Goal: Task Accomplishment & Management: Complete application form

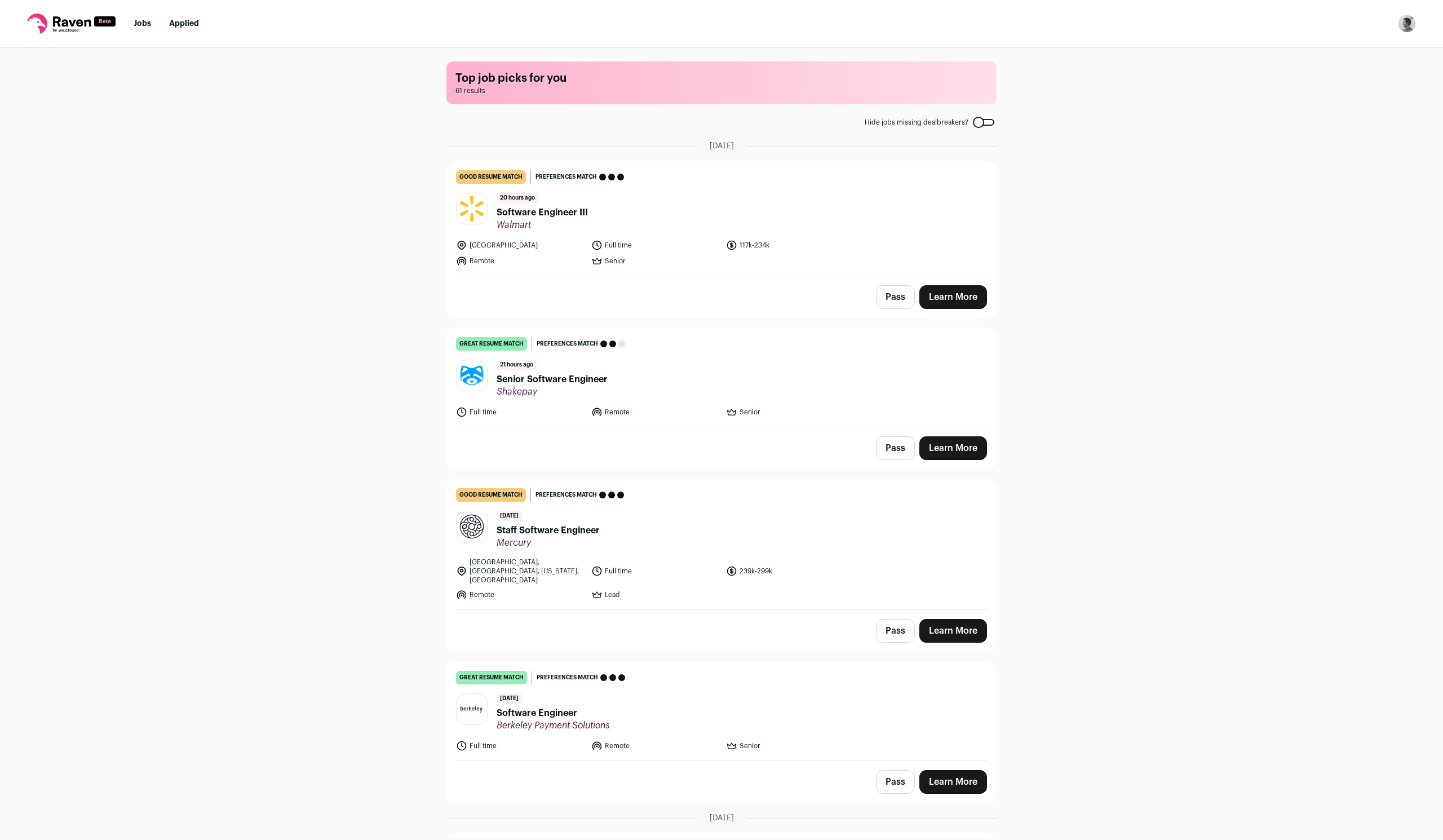
click at [880, 294] on button "Pass" at bounding box center [895, 297] width 39 height 24
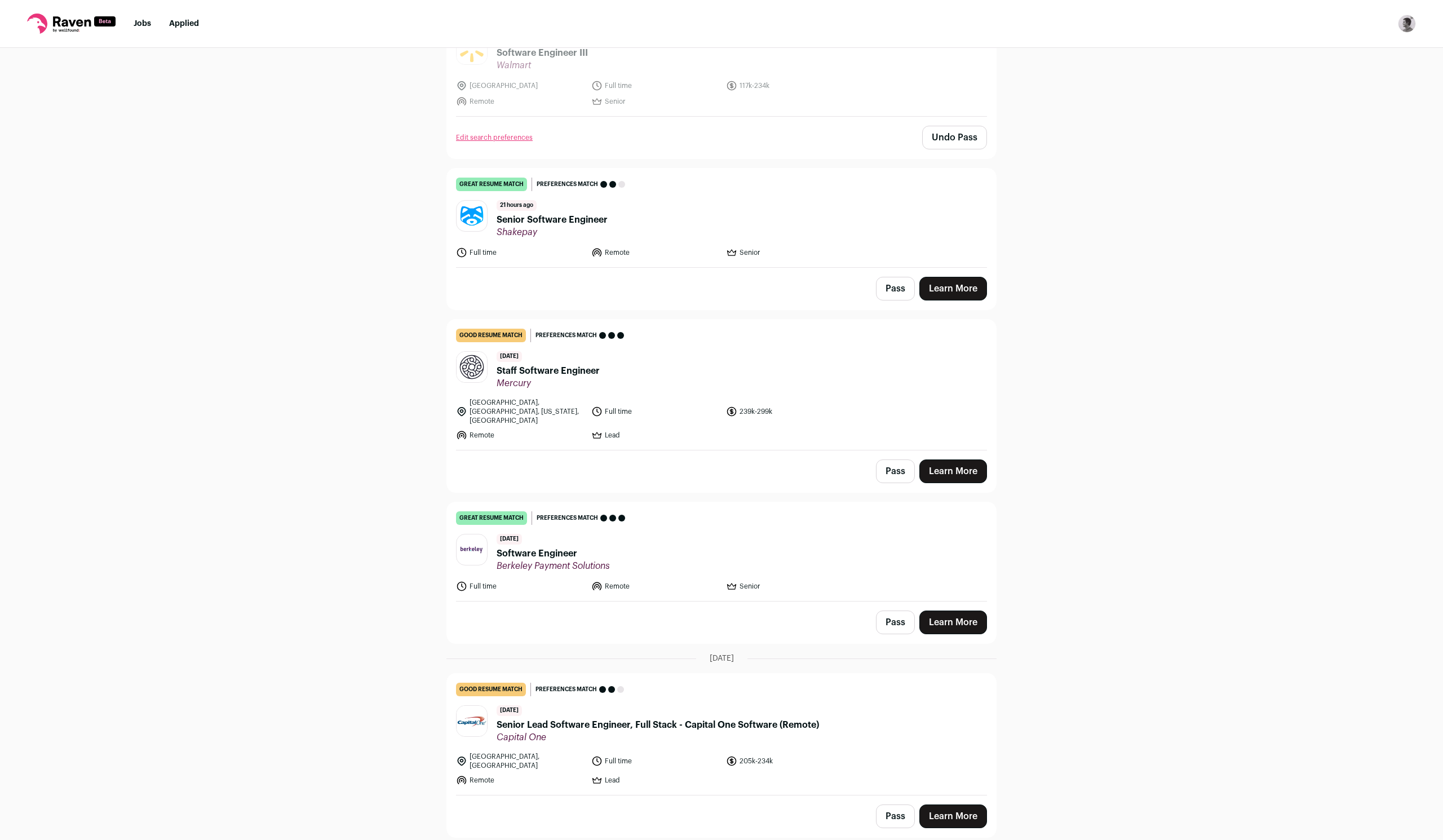
scroll to position [185, 0]
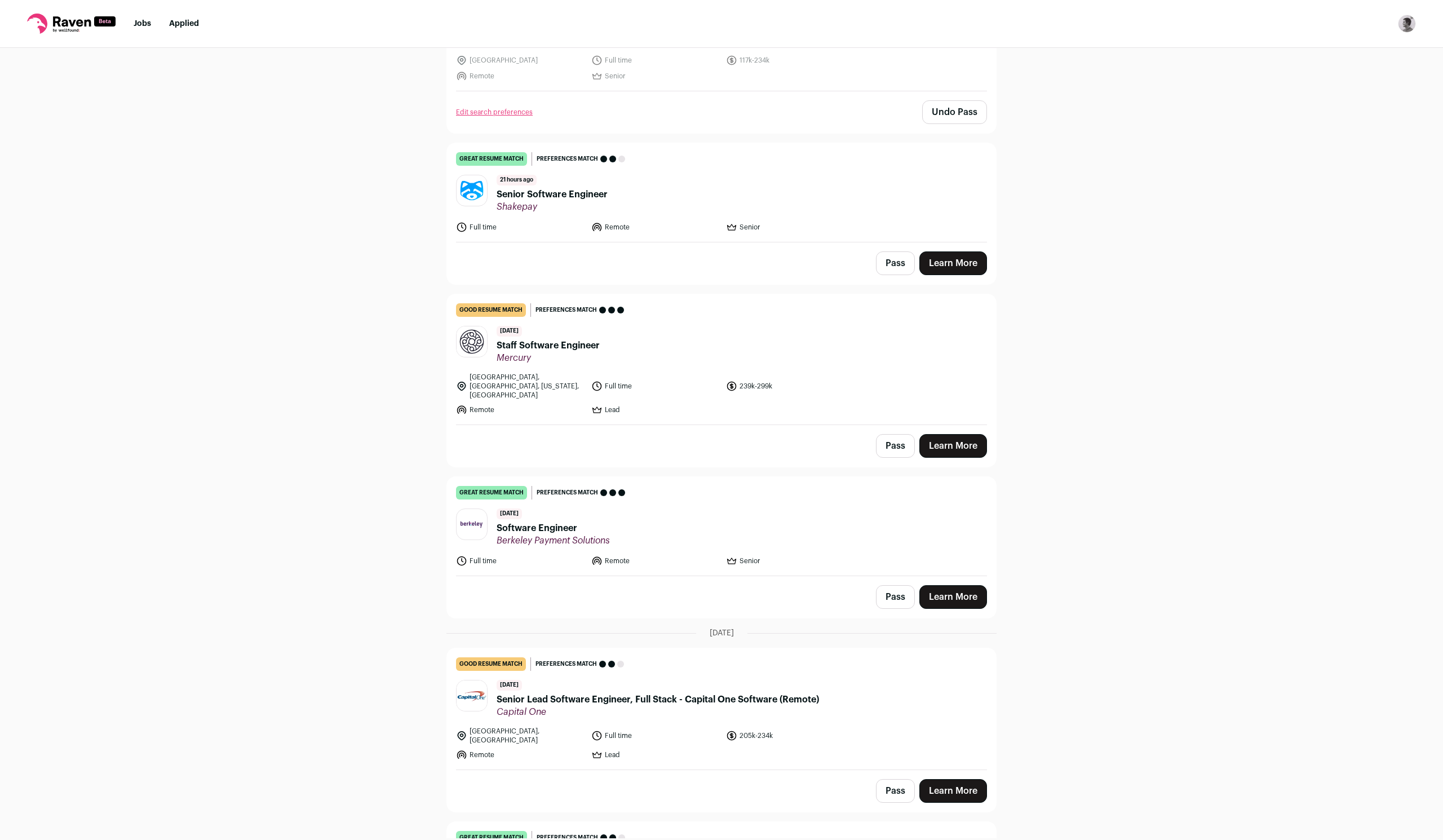
click at [901, 265] on button "Pass" at bounding box center [895, 264] width 39 height 24
click at [890, 589] on button "Pass" at bounding box center [895, 597] width 39 height 24
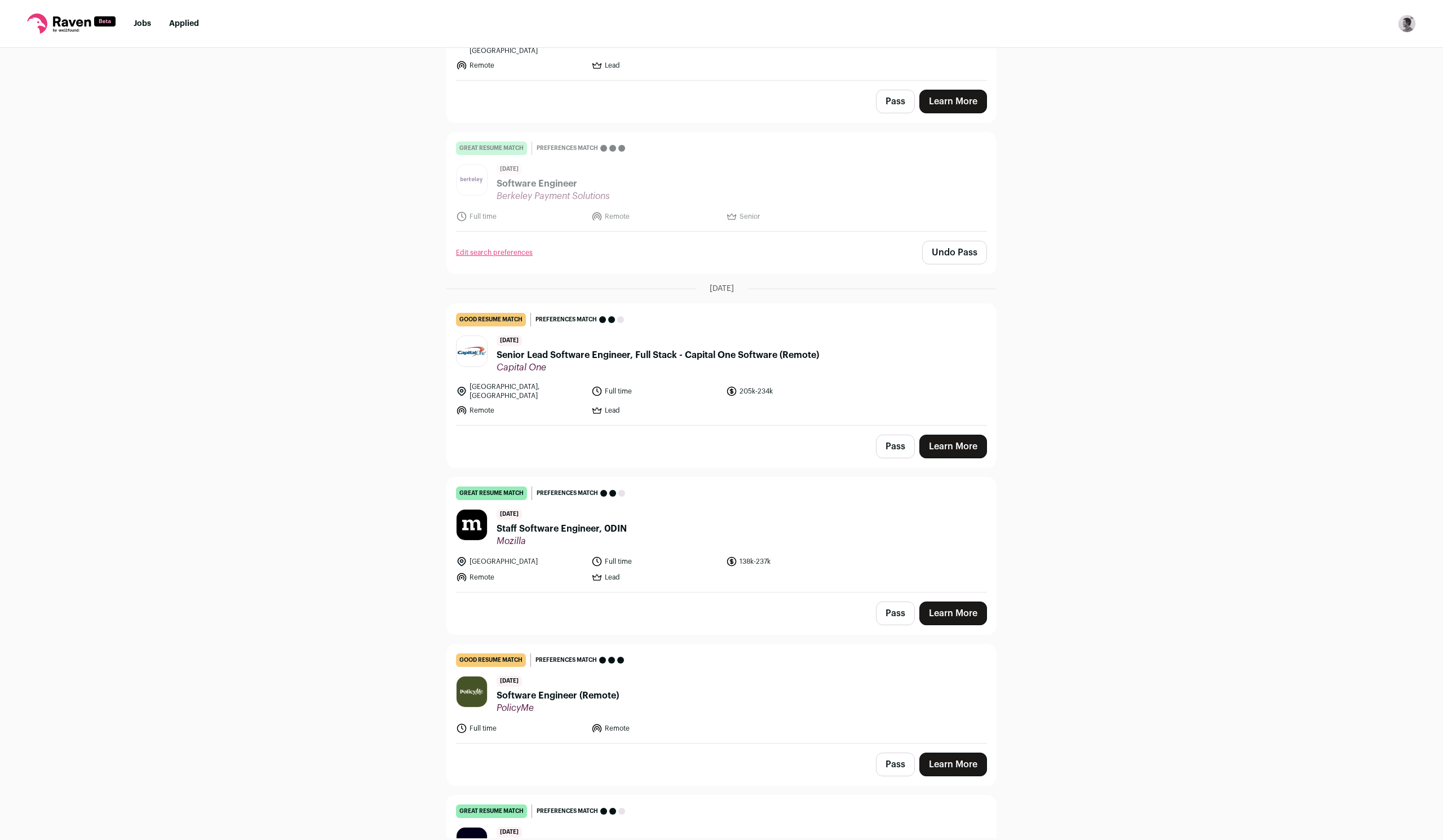
scroll to position [645, 0]
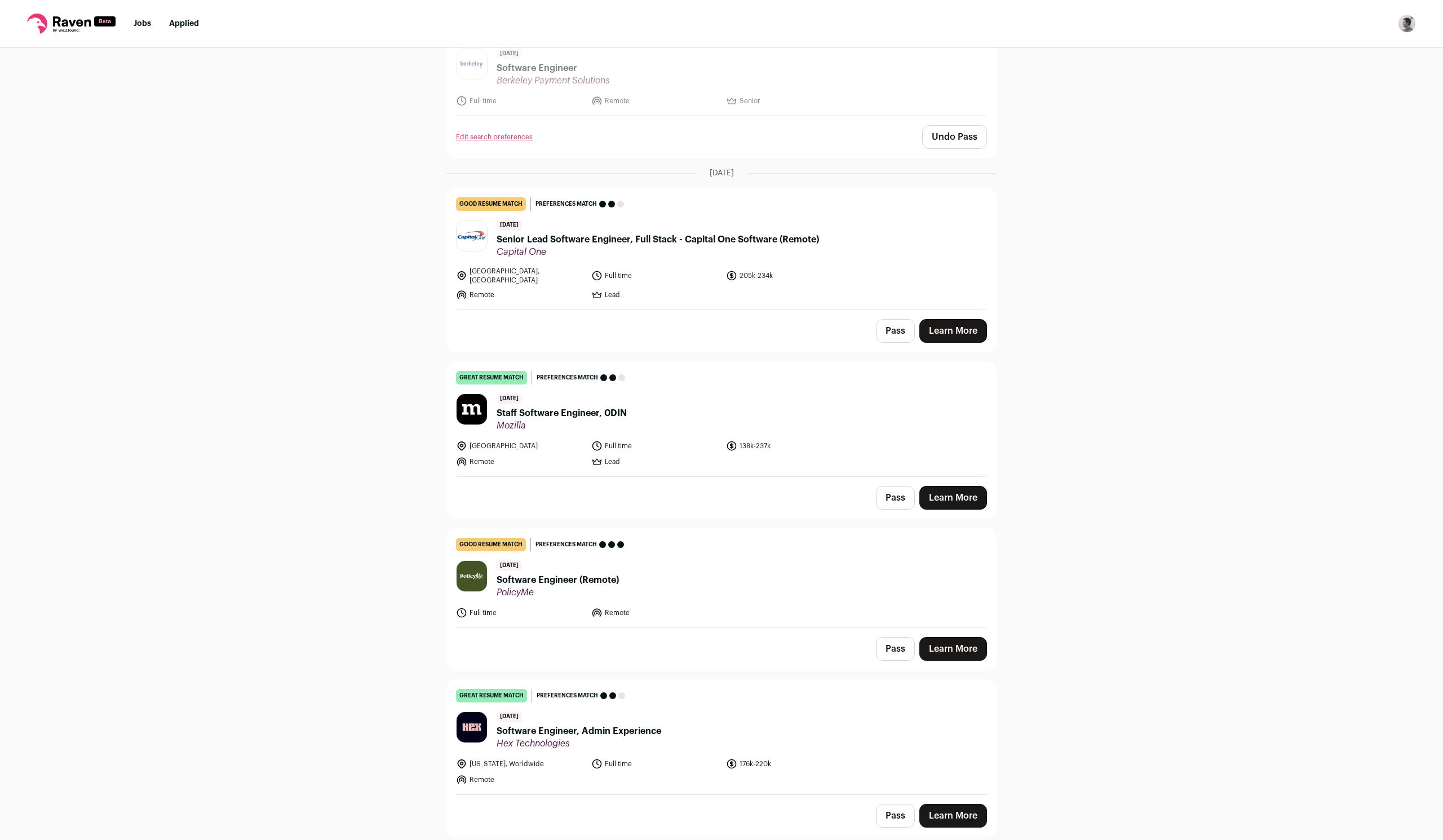
click at [898, 486] on button "Pass" at bounding box center [895, 498] width 39 height 24
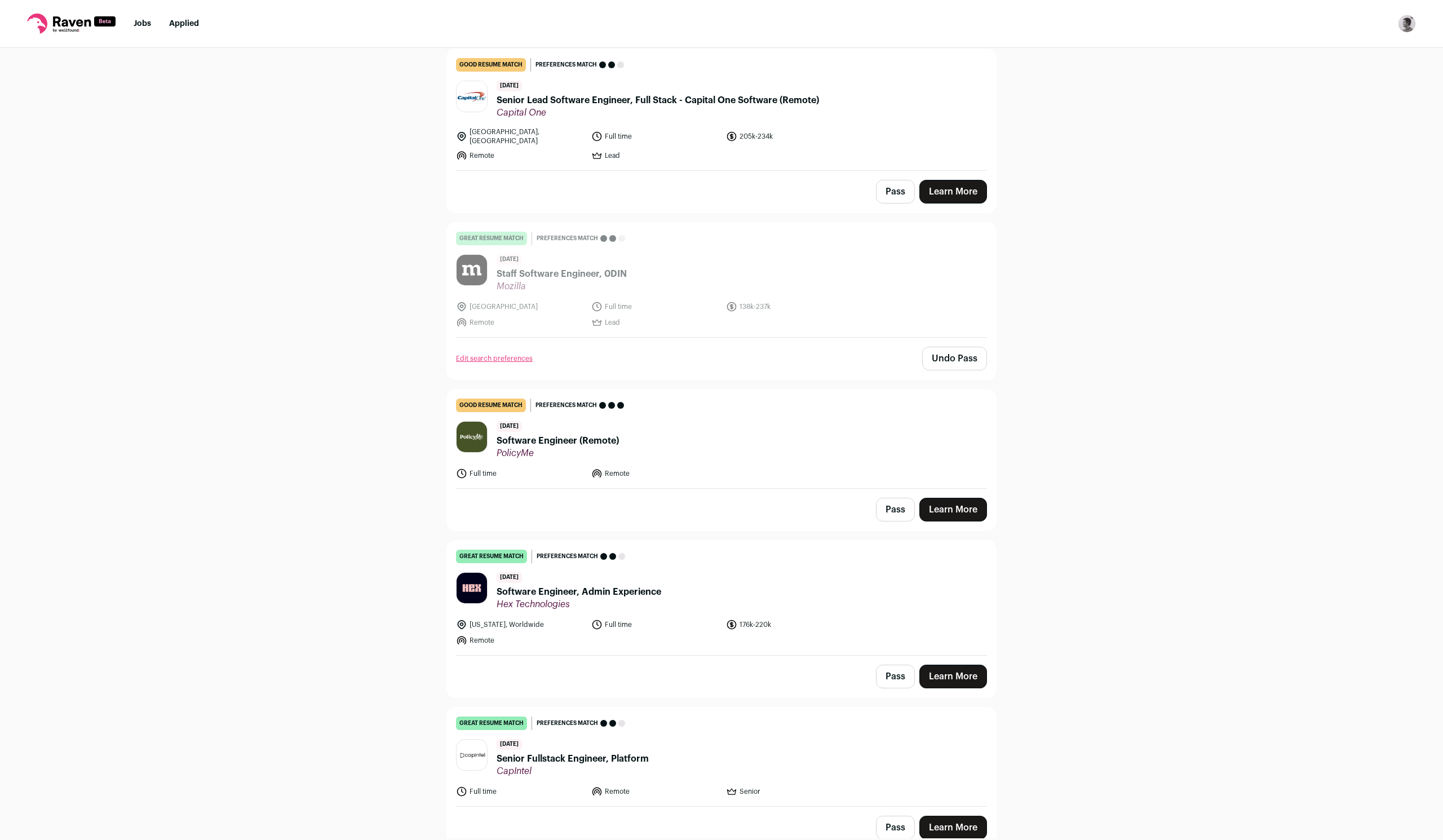
scroll to position [816, 0]
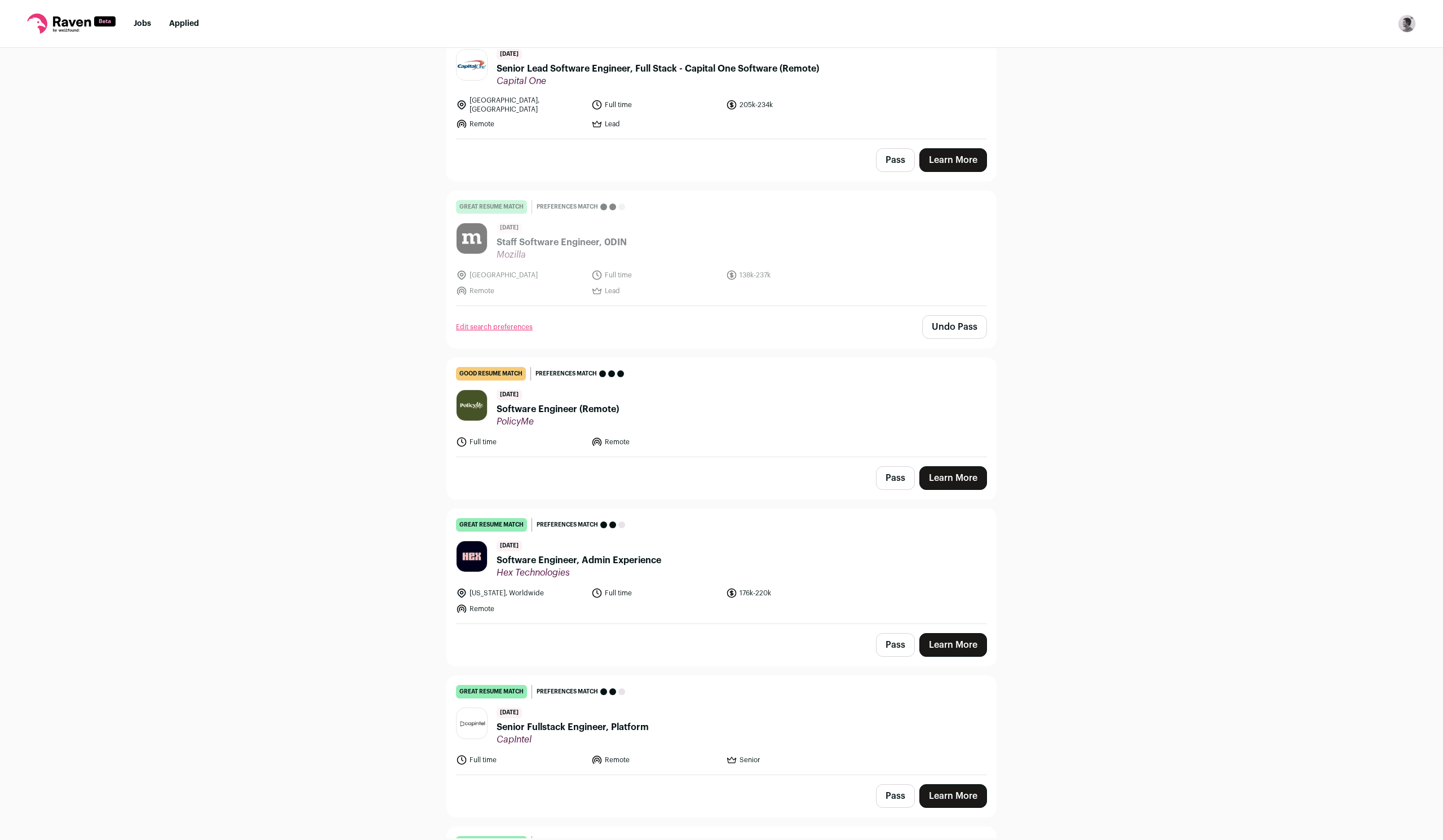
click at [905, 466] on button "Pass" at bounding box center [895, 478] width 39 height 24
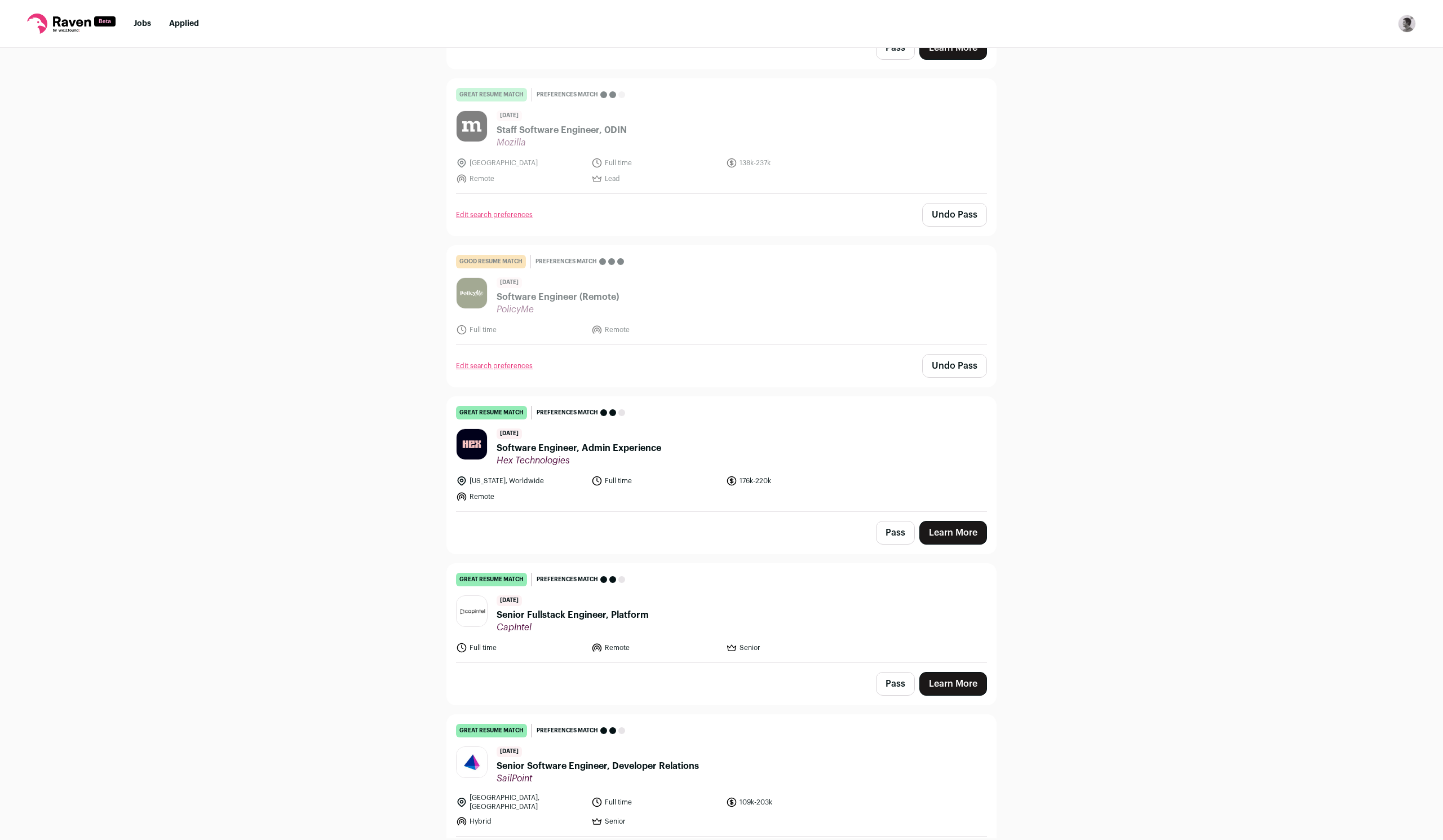
scroll to position [962, 0]
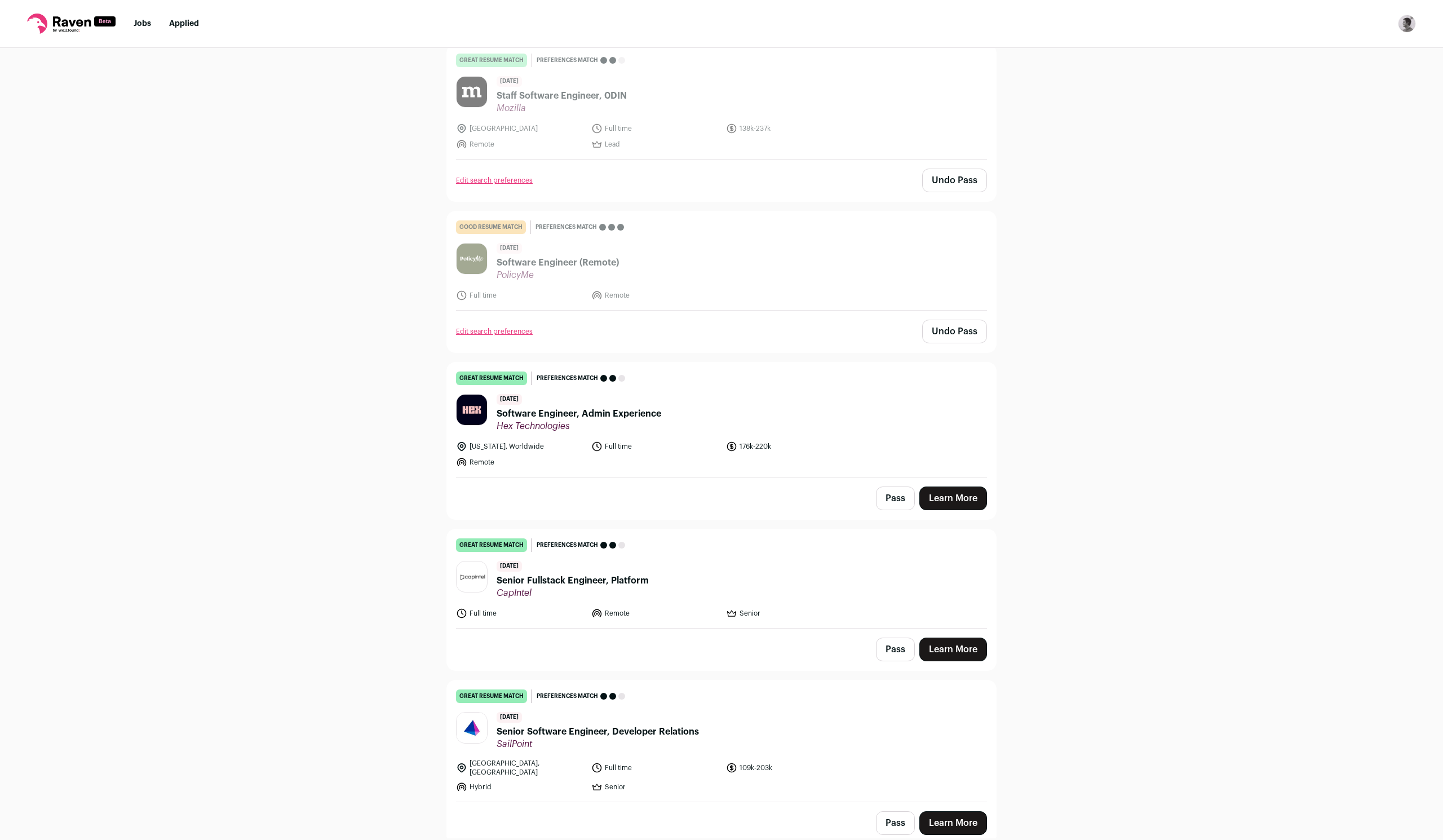
click at [903, 486] on button "Pass" at bounding box center [895, 498] width 39 height 24
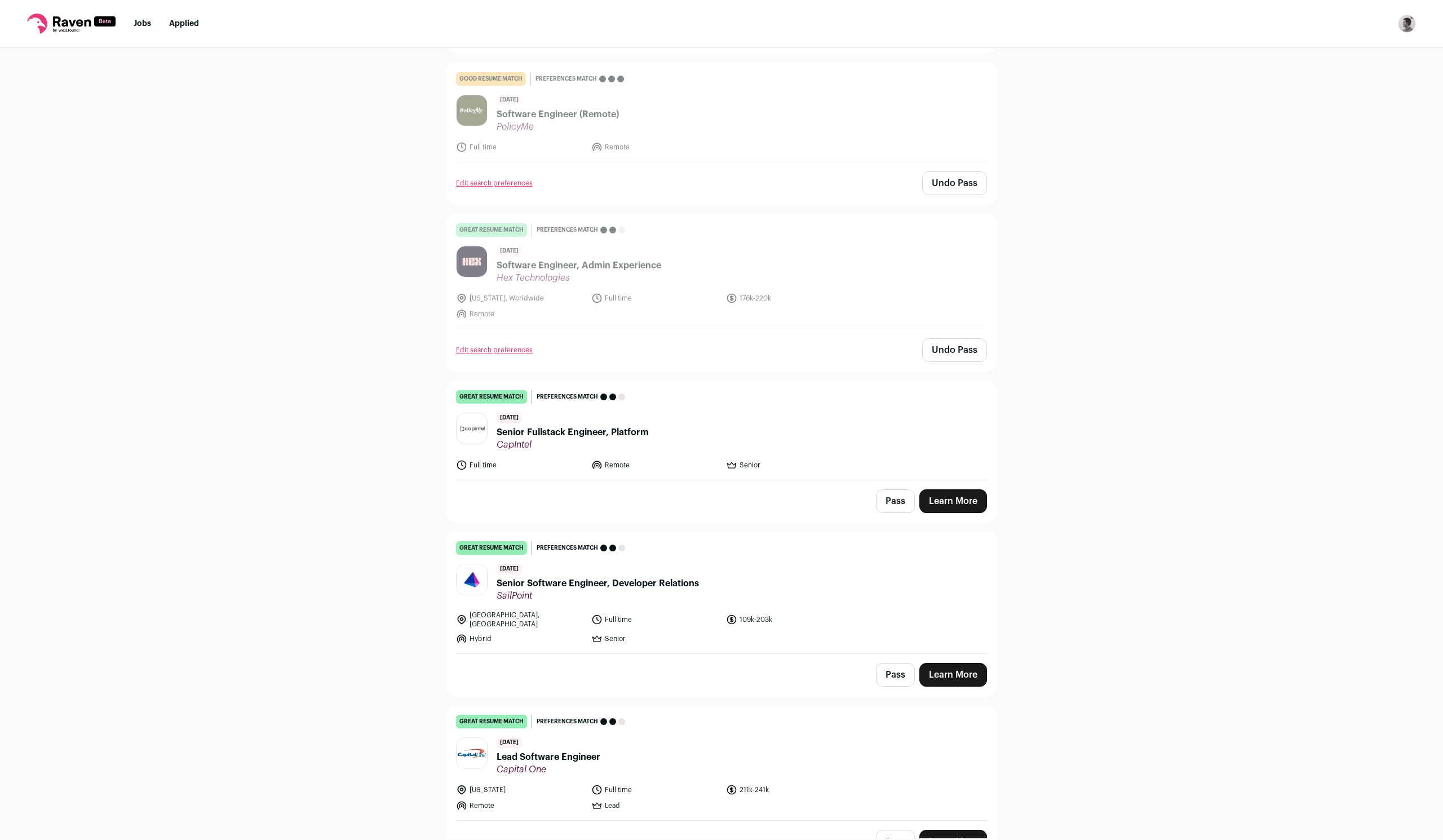
scroll to position [1115, 0]
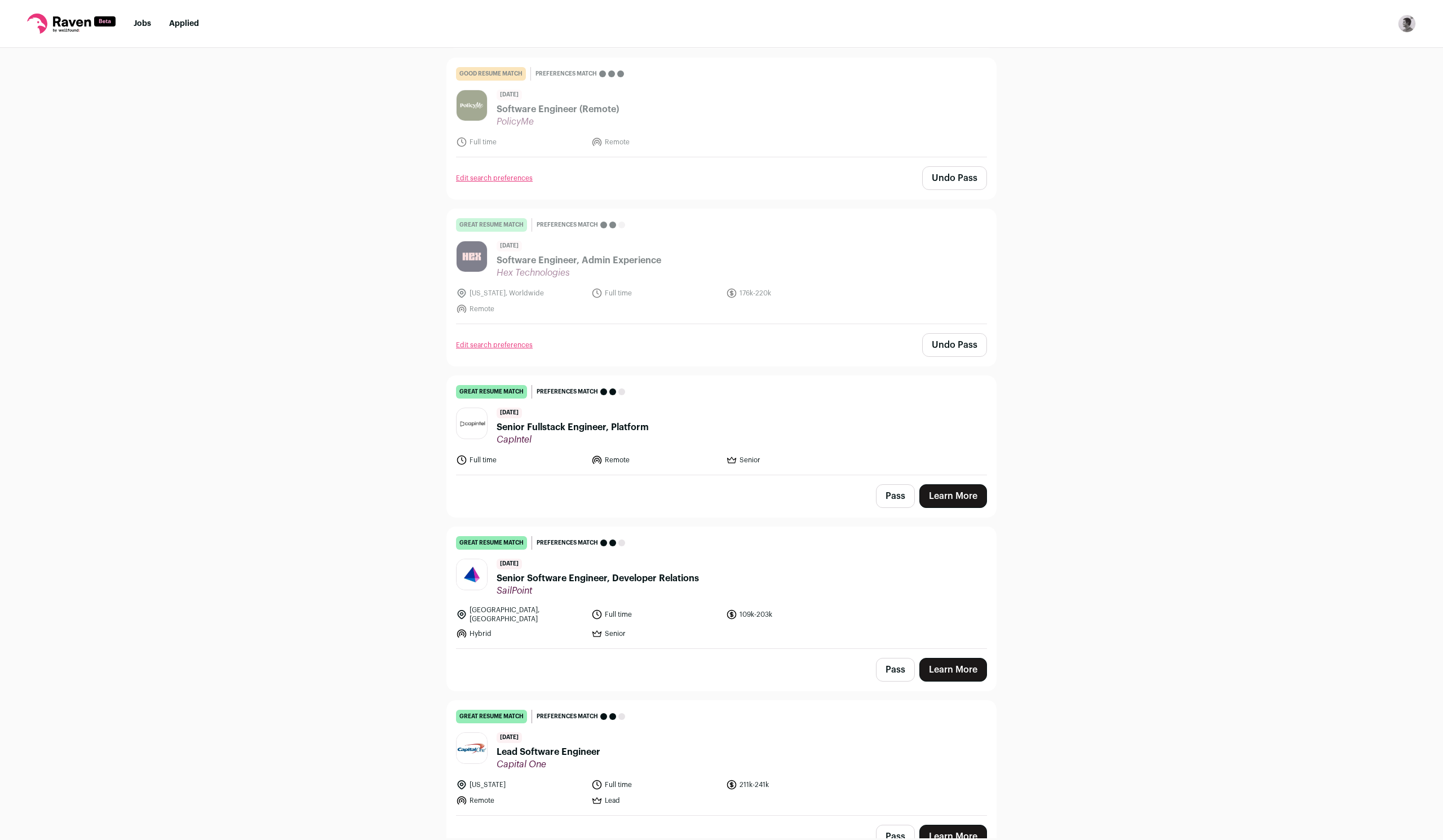
click at [903, 484] on button "Pass" at bounding box center [895, 496] width 39 height 24
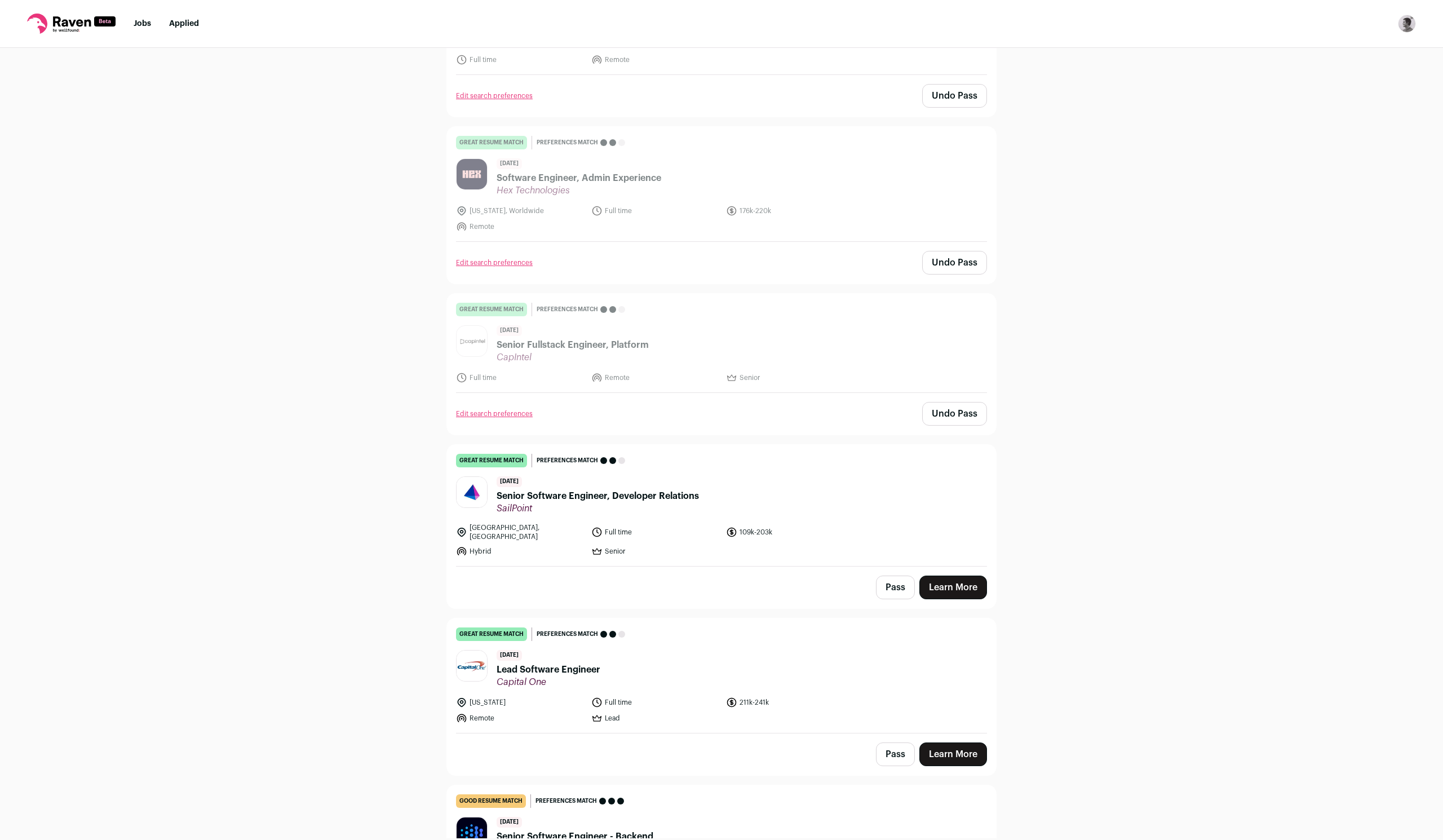
scroll to position [1225, 0]
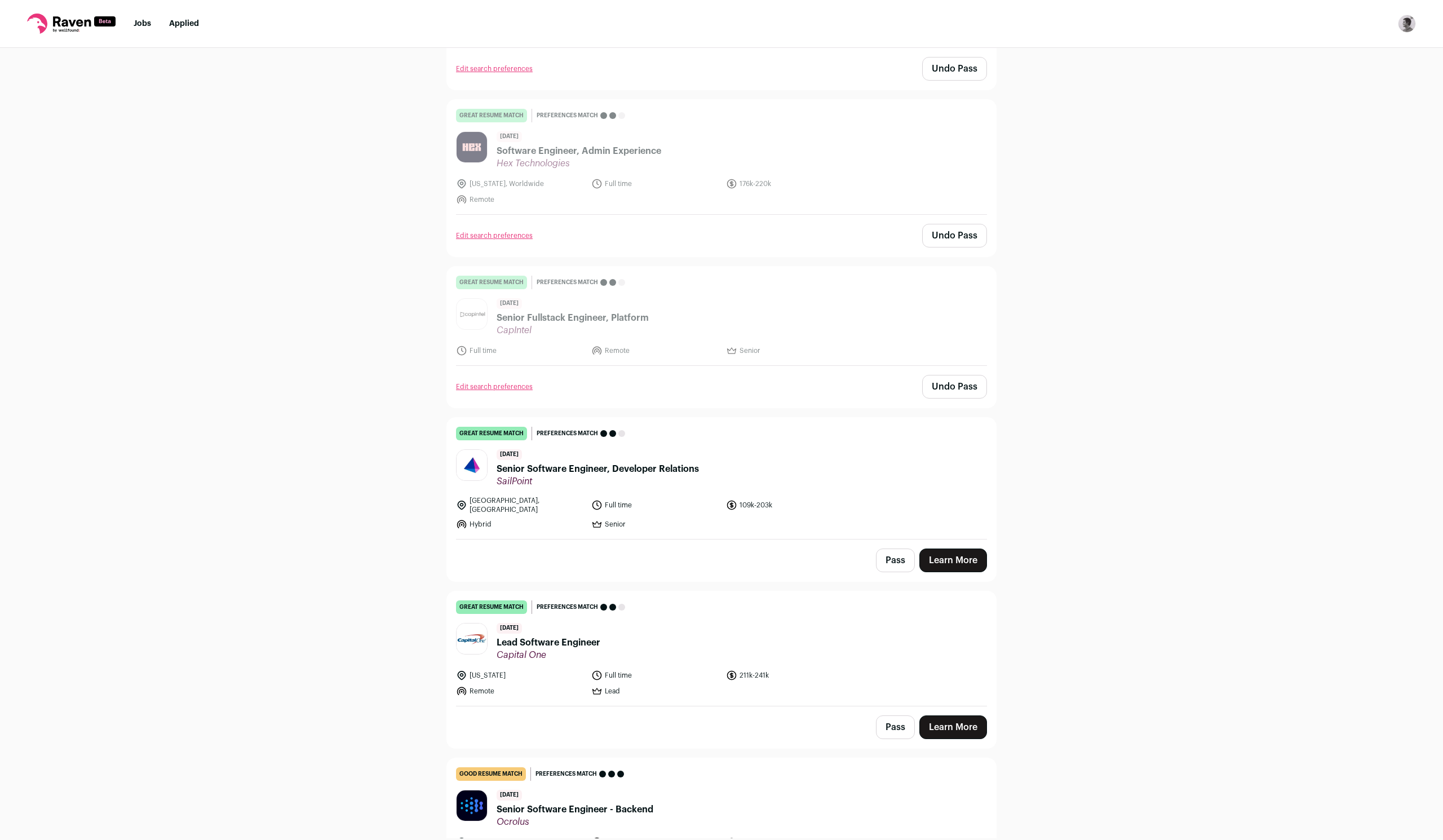
click at [899, 549] on button "Pass" at bounding box center [895, 561] width 39 height 24
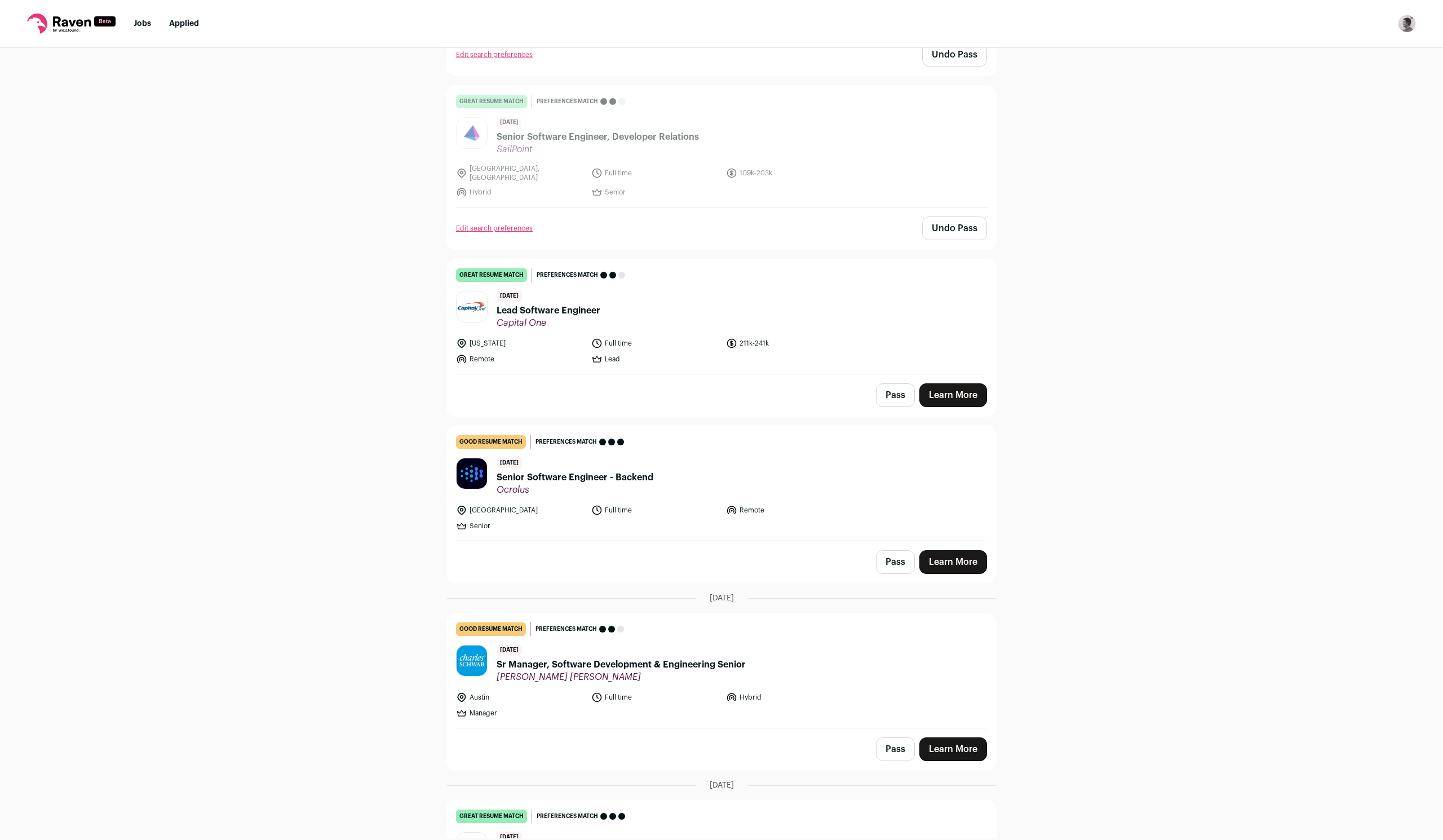
scroll to position [1584, 0]
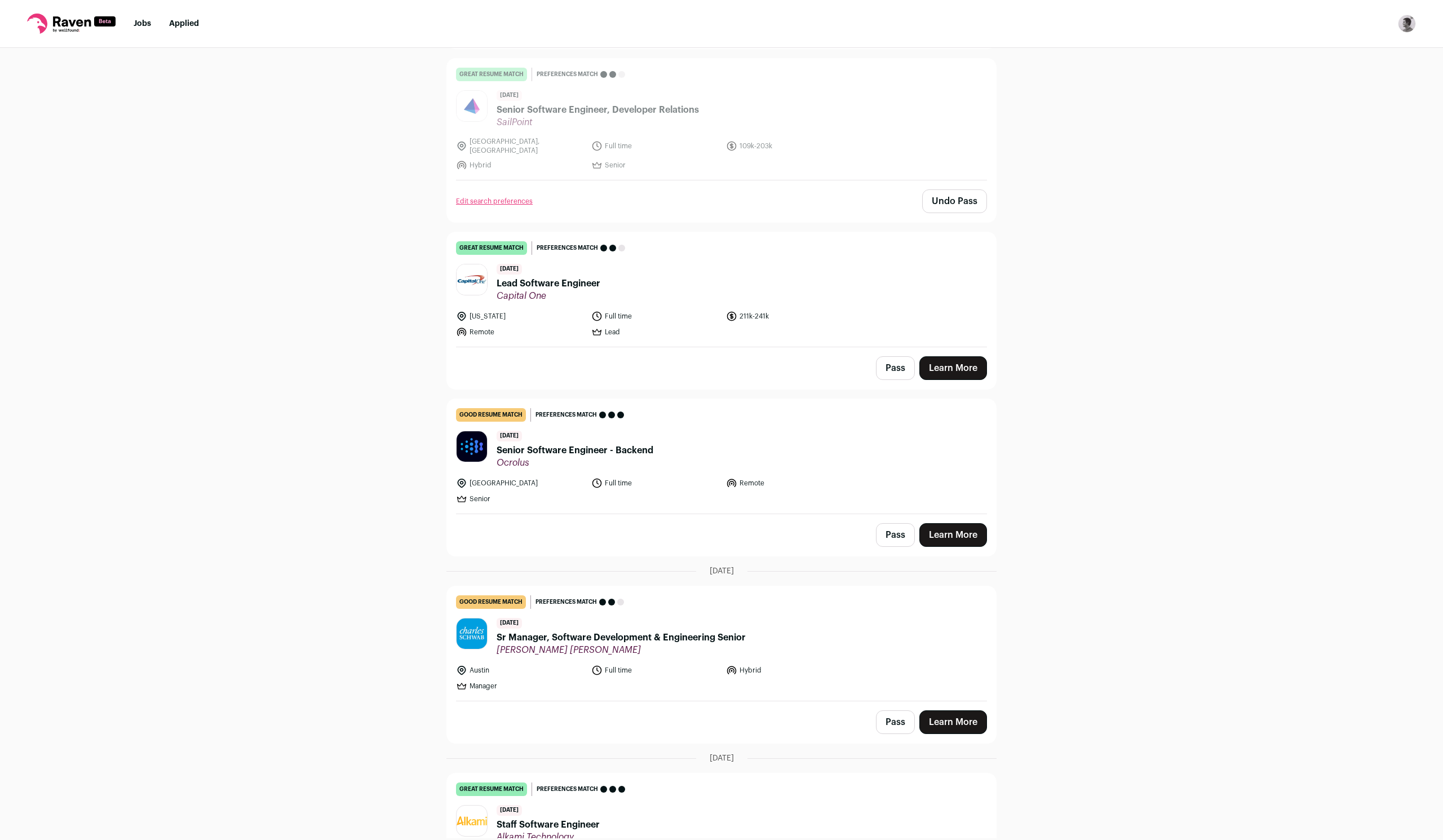
click at [902, 523] on button "Pass" at bounding box center [895, 535] width 39 height 24
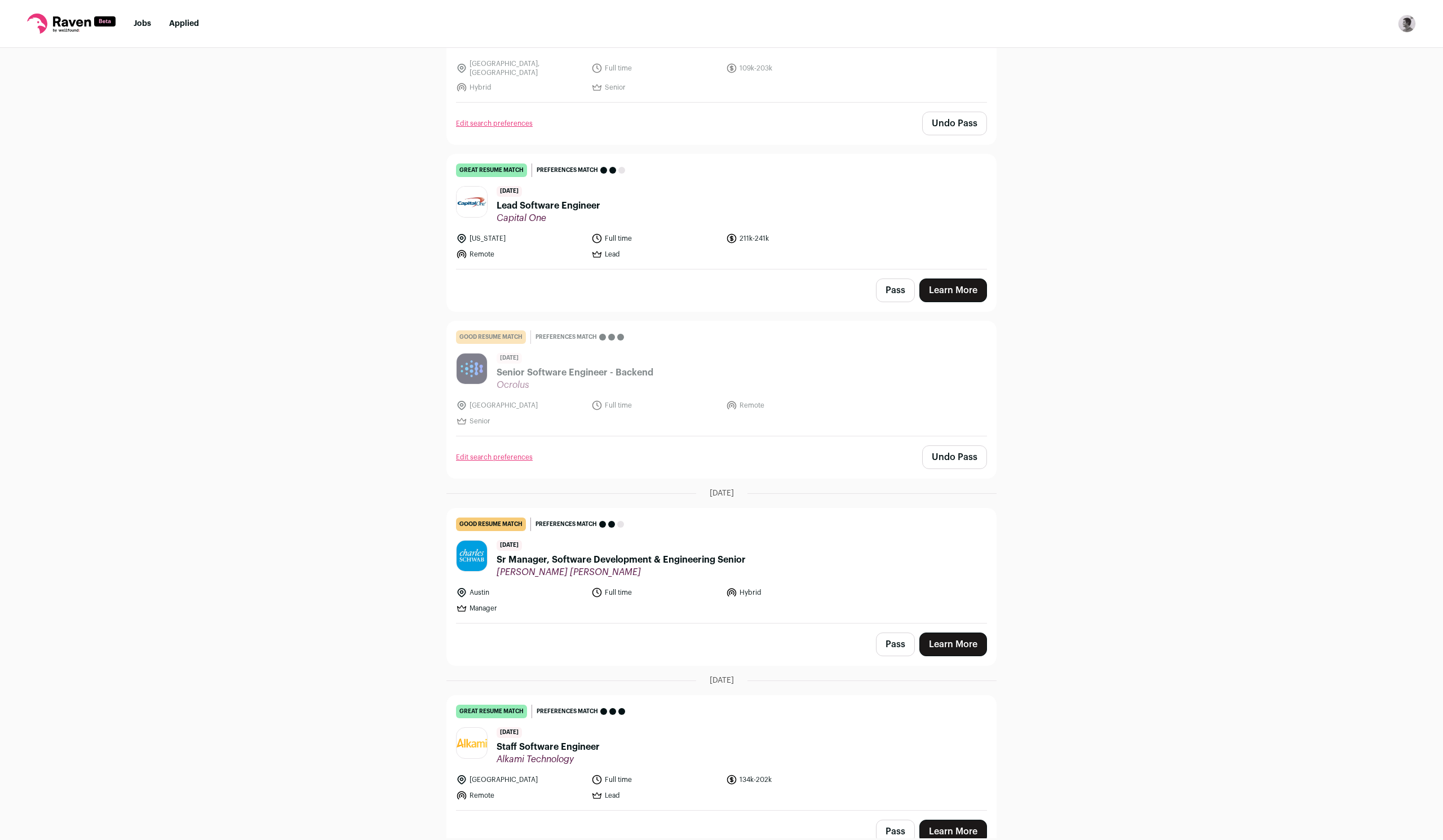
scroll to position [1699, 0]
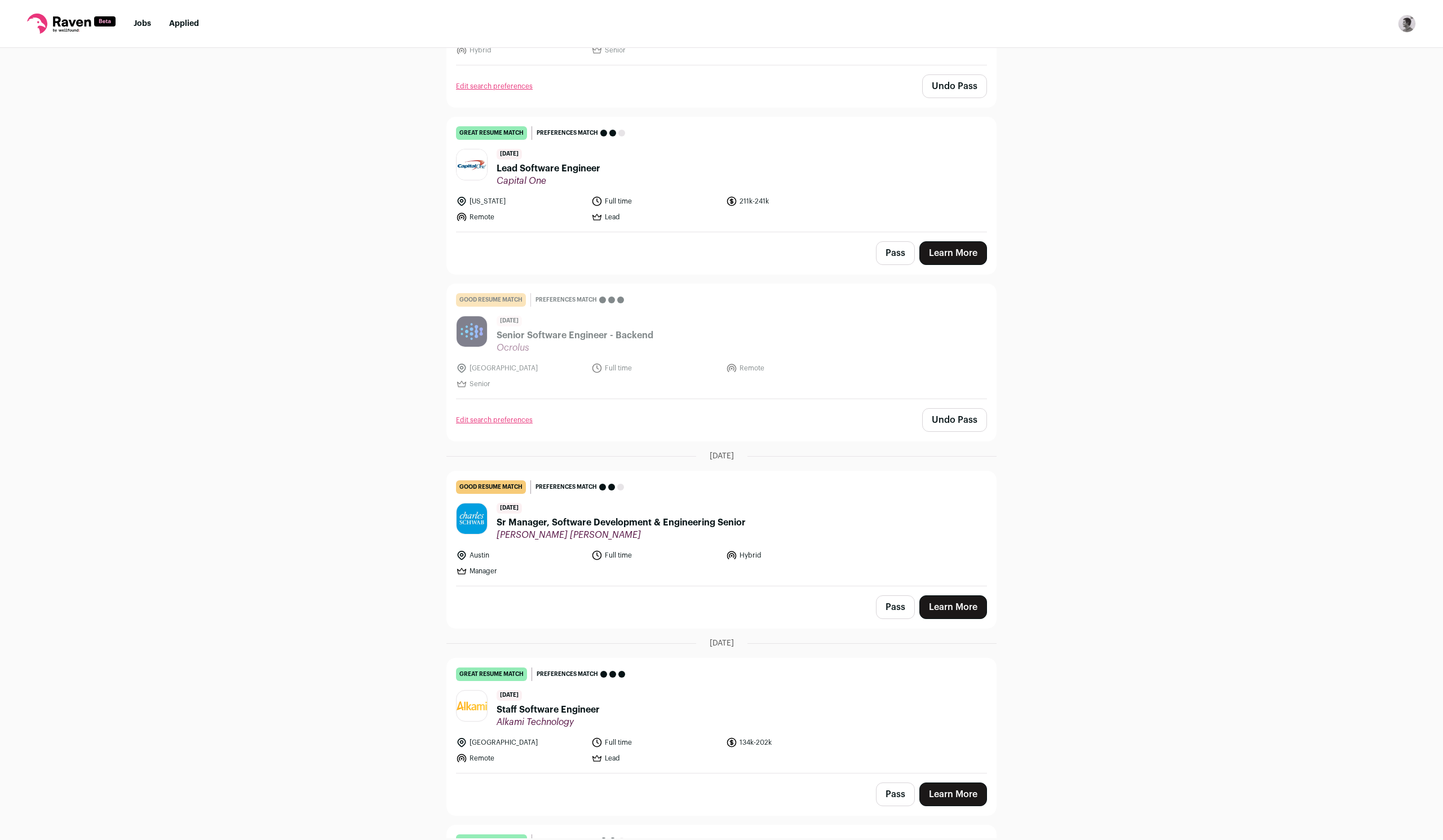
click at [888, 595] on button "Pass" at bounding box center [895, 607] width 39 height 24
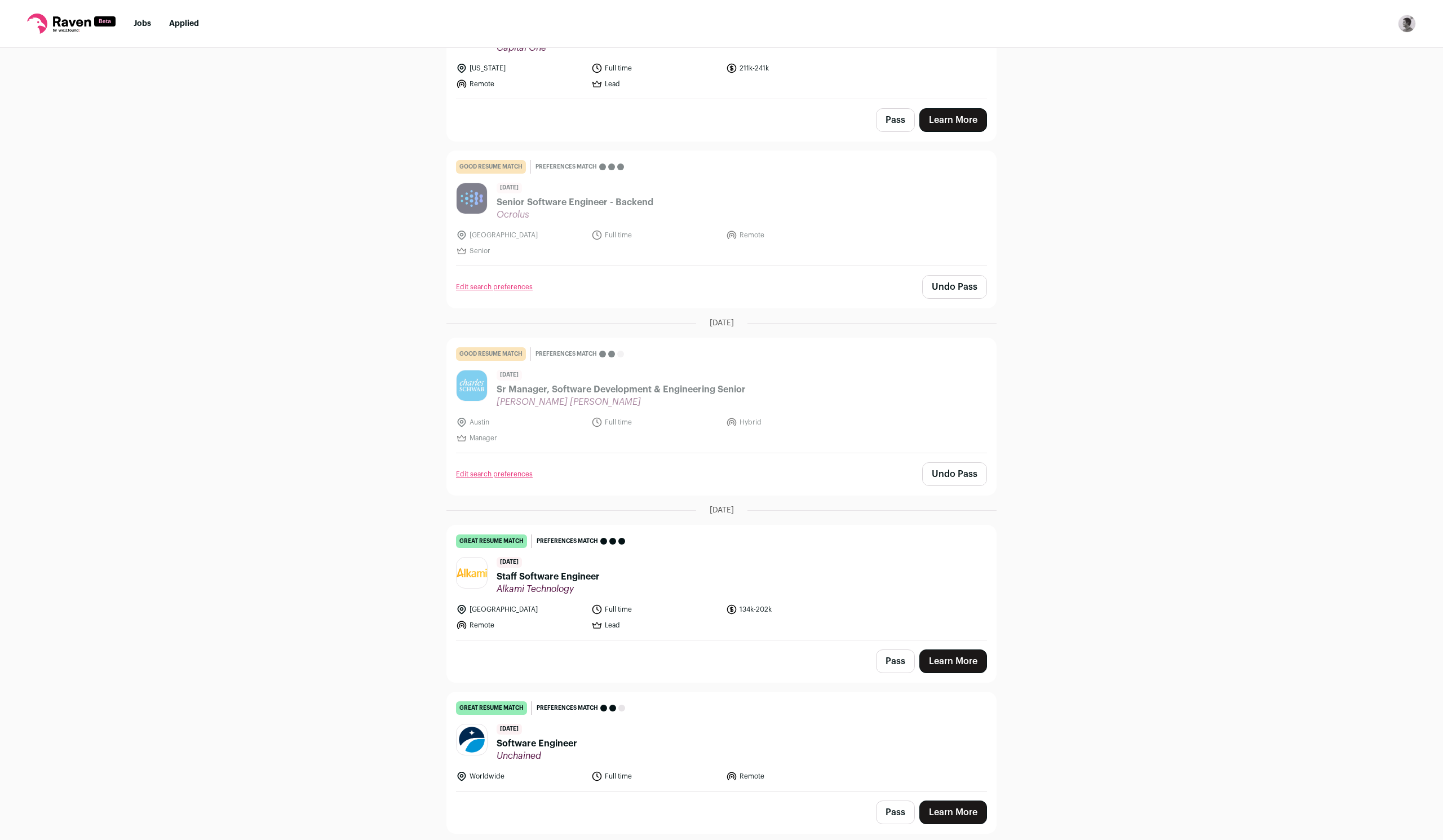
scroll to position [1876, 0]
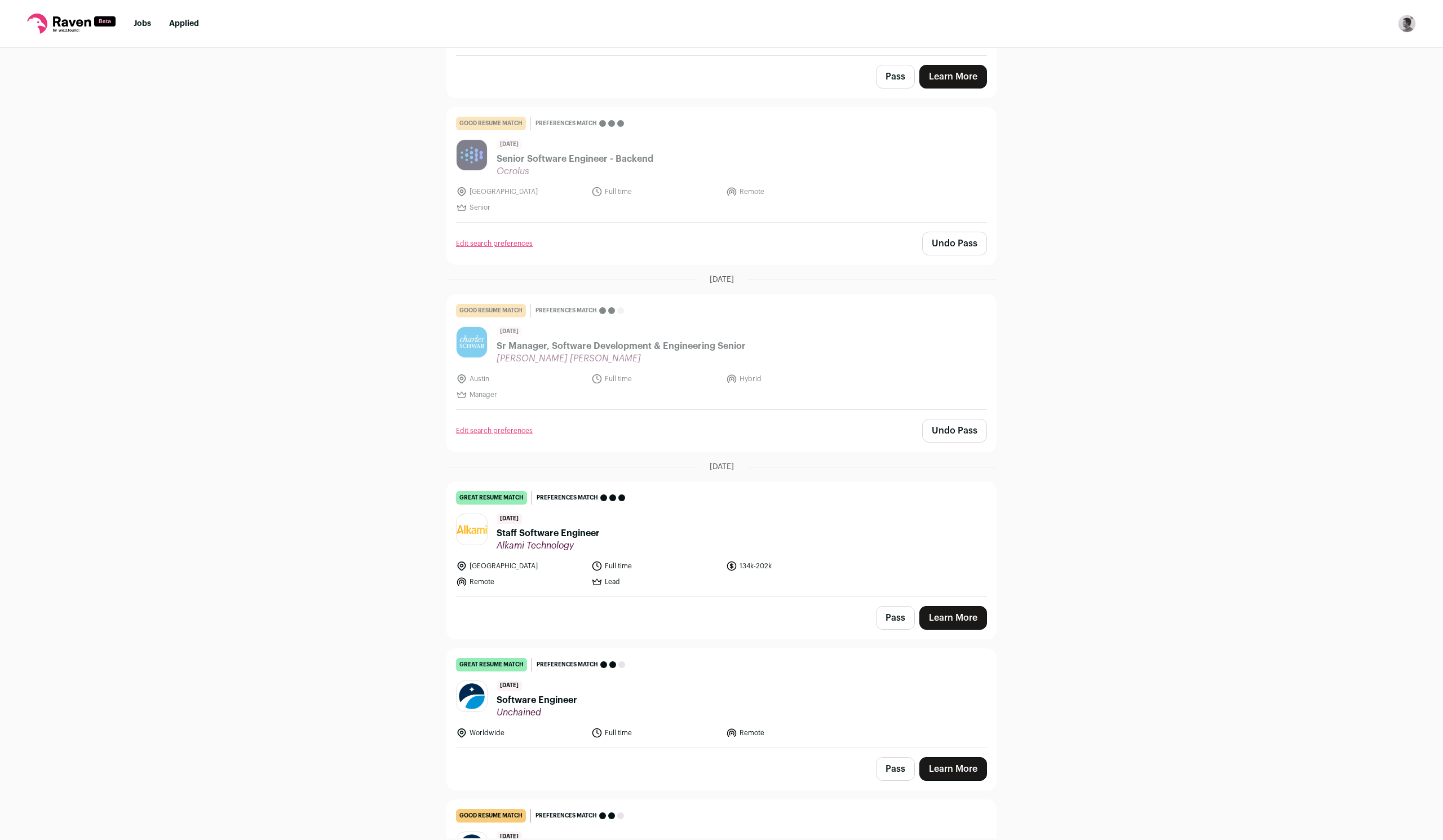
click at [889, 606] on button "Pass" at bounding box center [895, 618] width 39 height 24
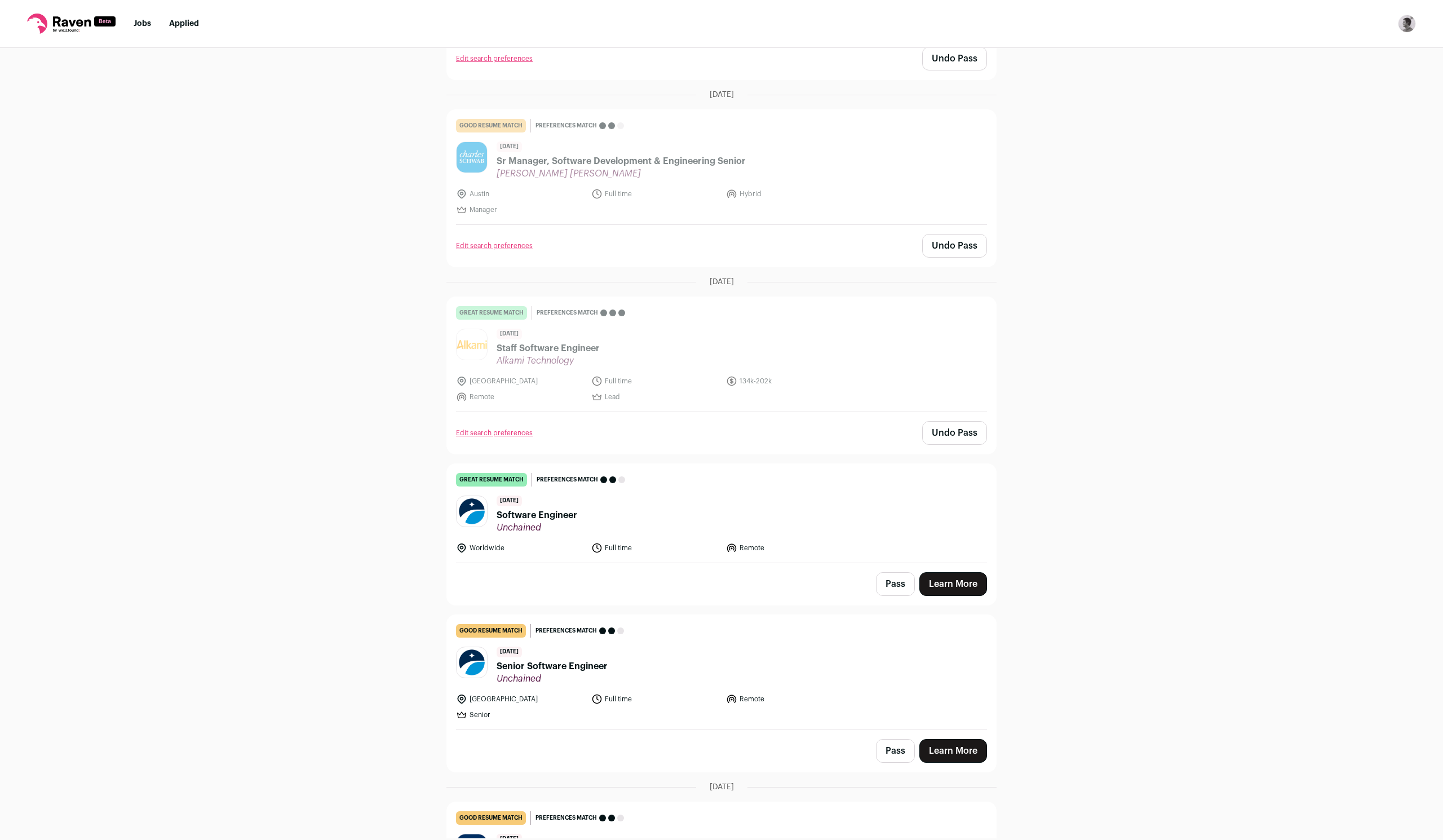
click at [897, 572] on button "Pass" at bounding box center [895, 584] width 39 height 24
click at [890, 739] on button "Pass" at bounding box center [895, 751] width 39 height 24
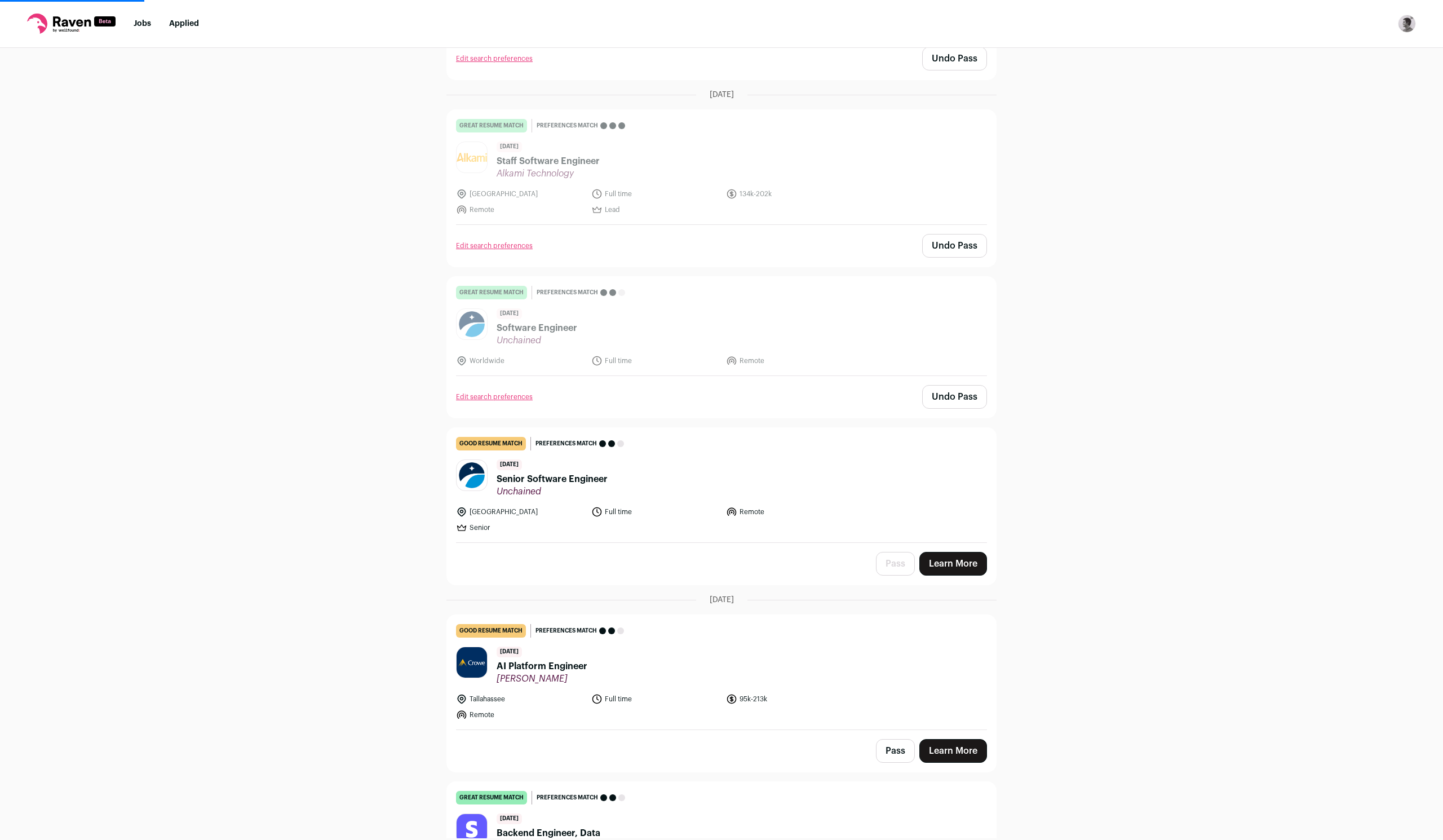
scroll to position [2298, 0]
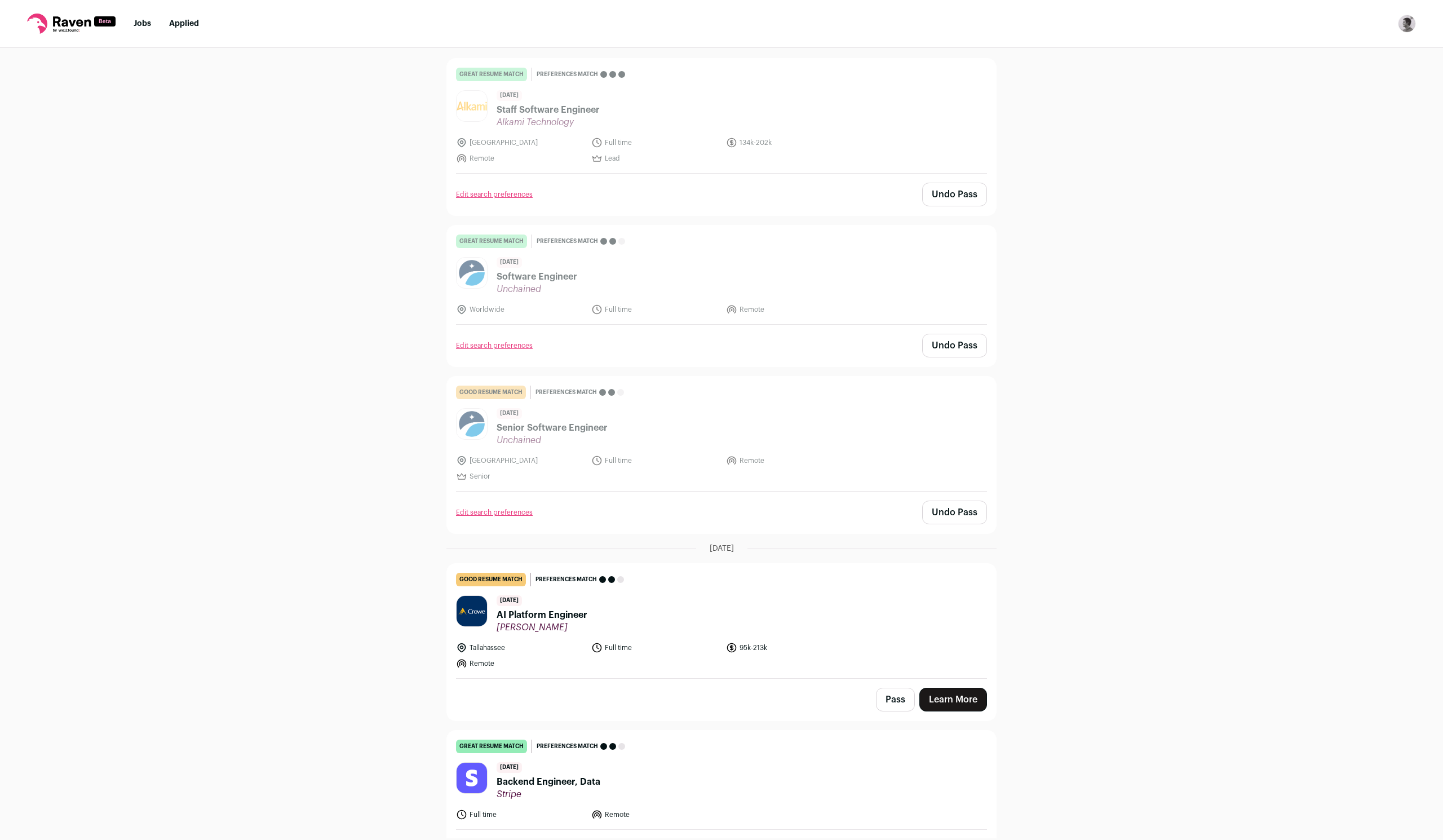
click at [894, 688] on button "Pass" at bounding box center [895, 699] width 39 height 24
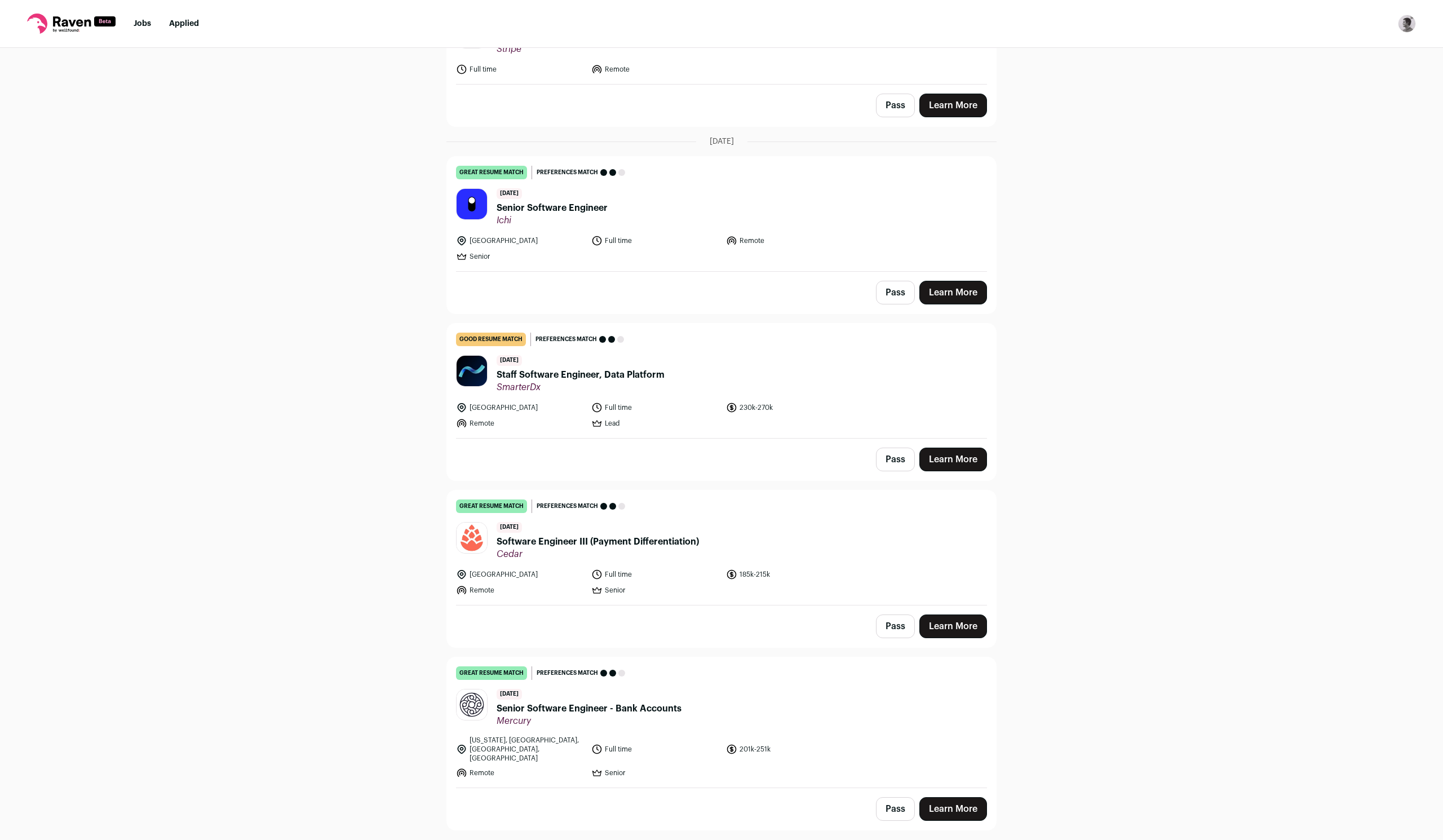
scroll to position [3113, 0]
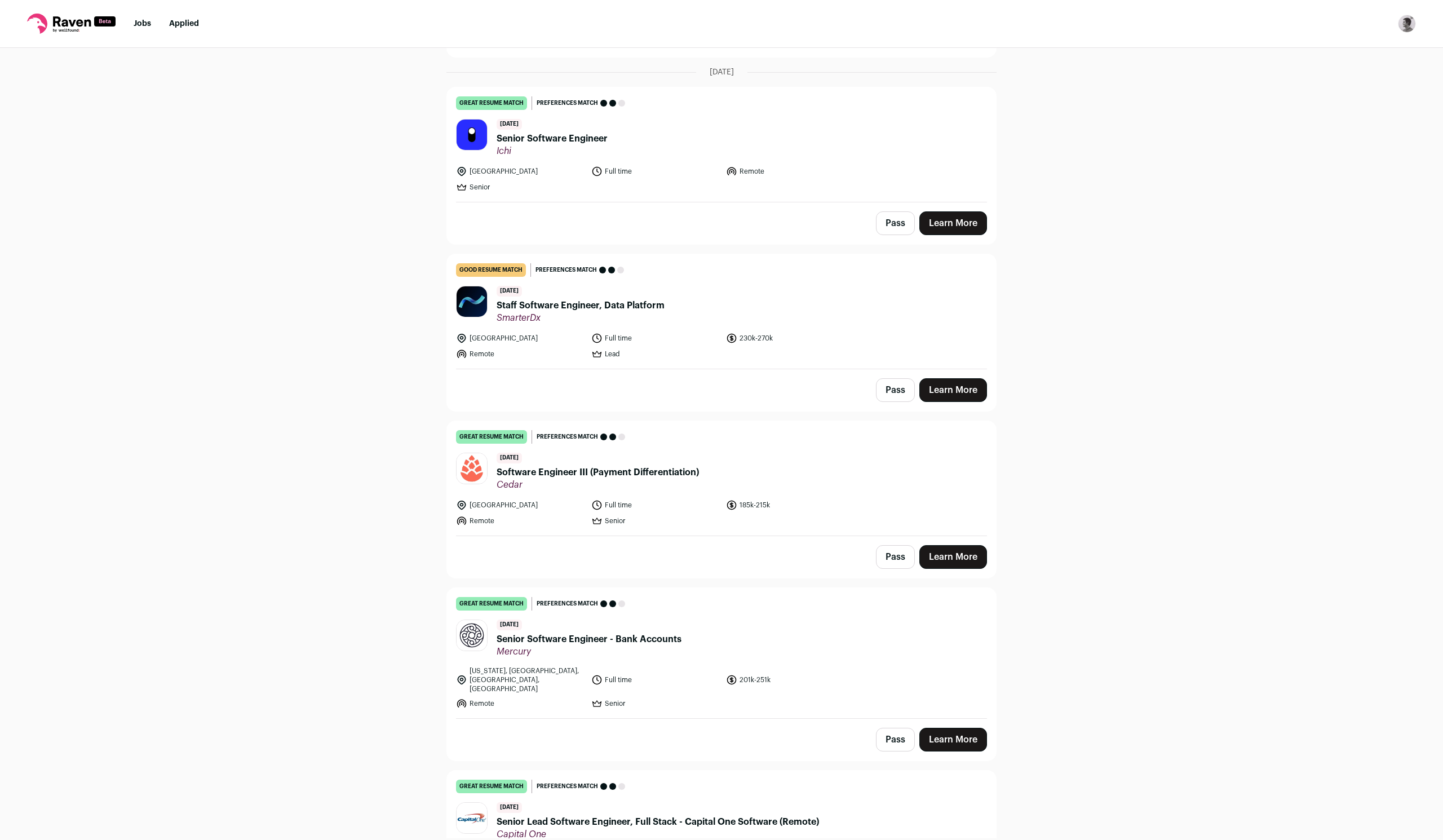
click at [906, 545] on button "Pass" at bounding box center [895, 557] width 39 height 24
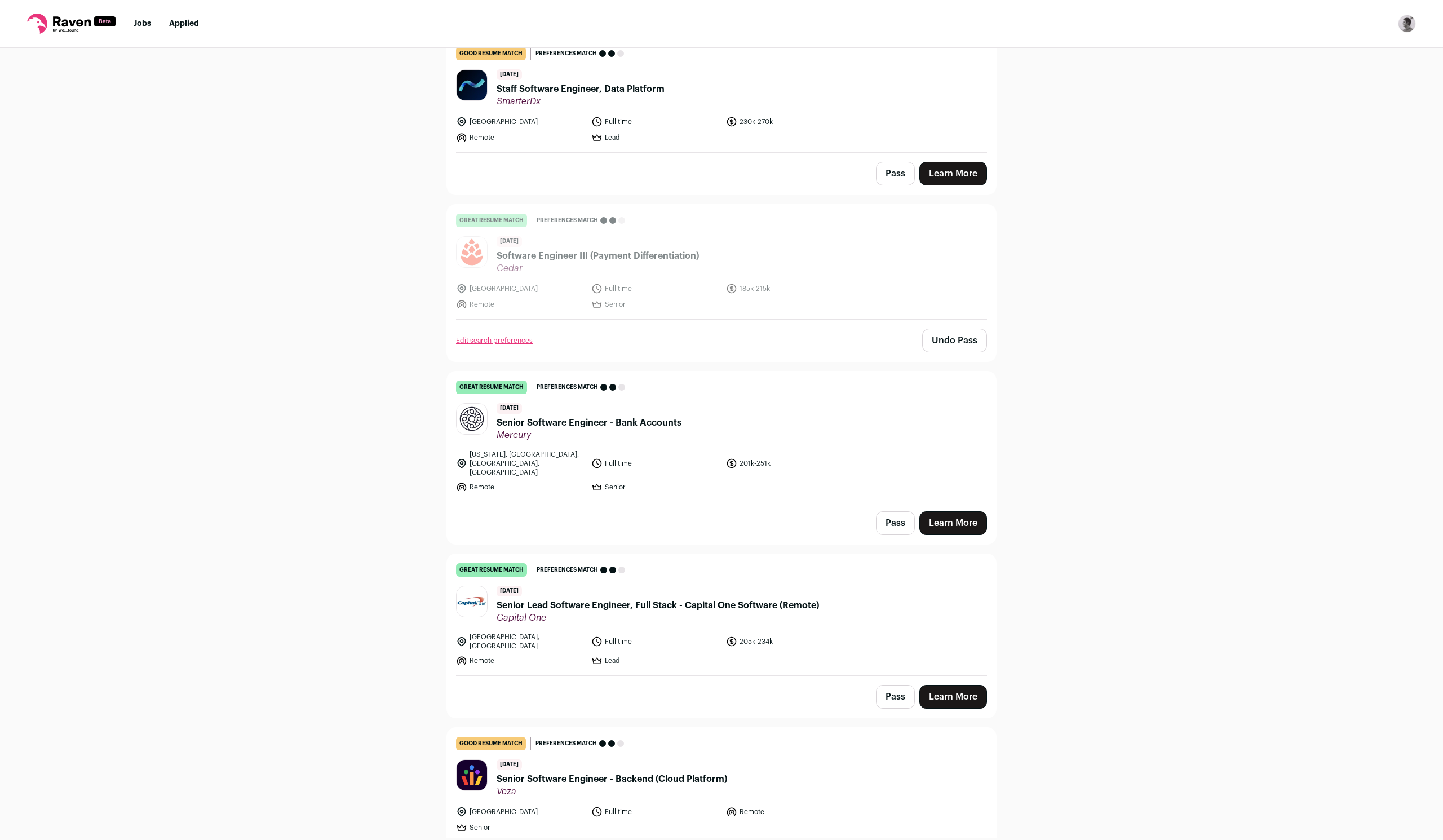
scroll to position [3365, 0]
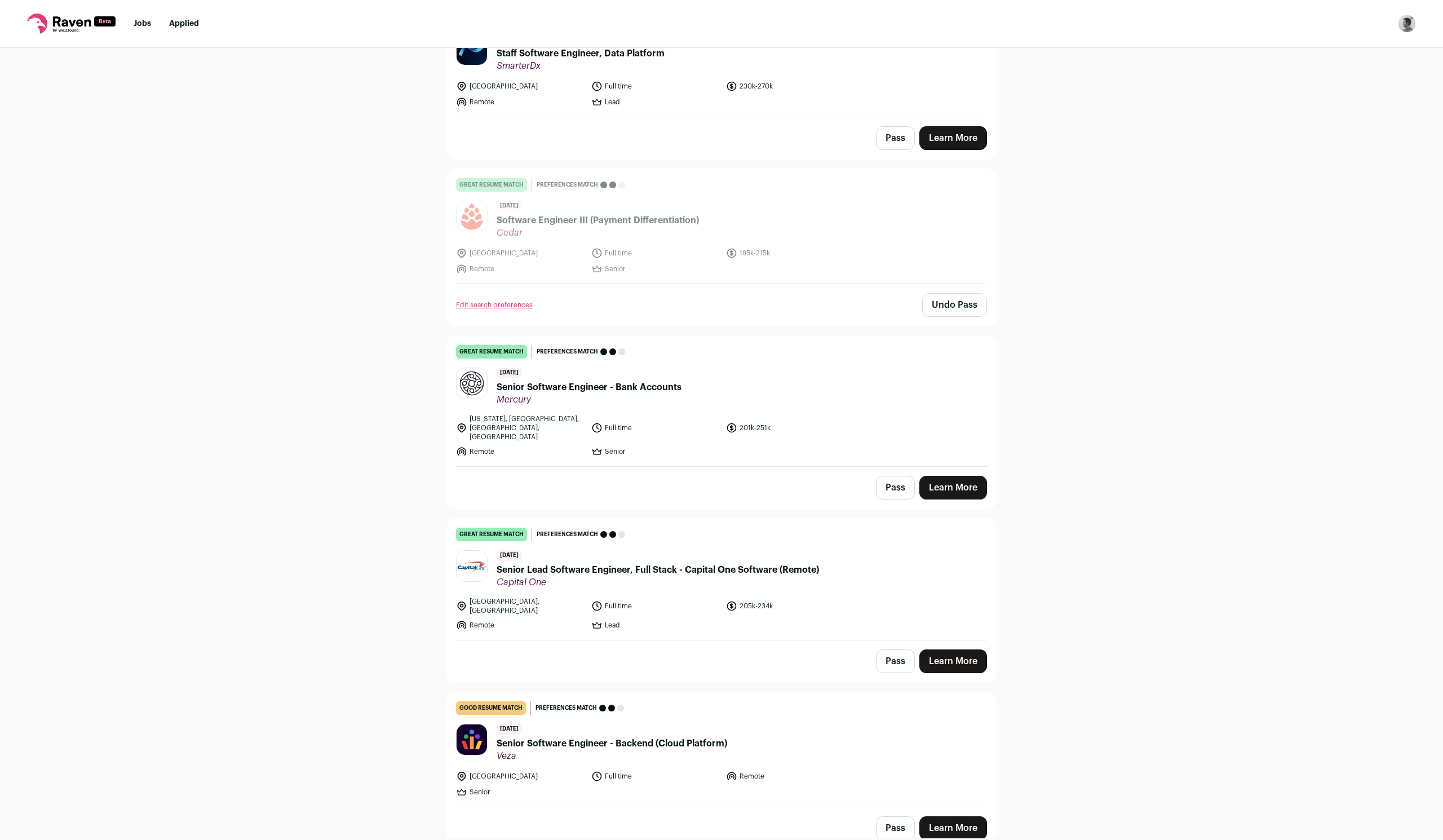
click at [903, 476] on button "Pass" at bounding box center [895, 487] width 39 height 24
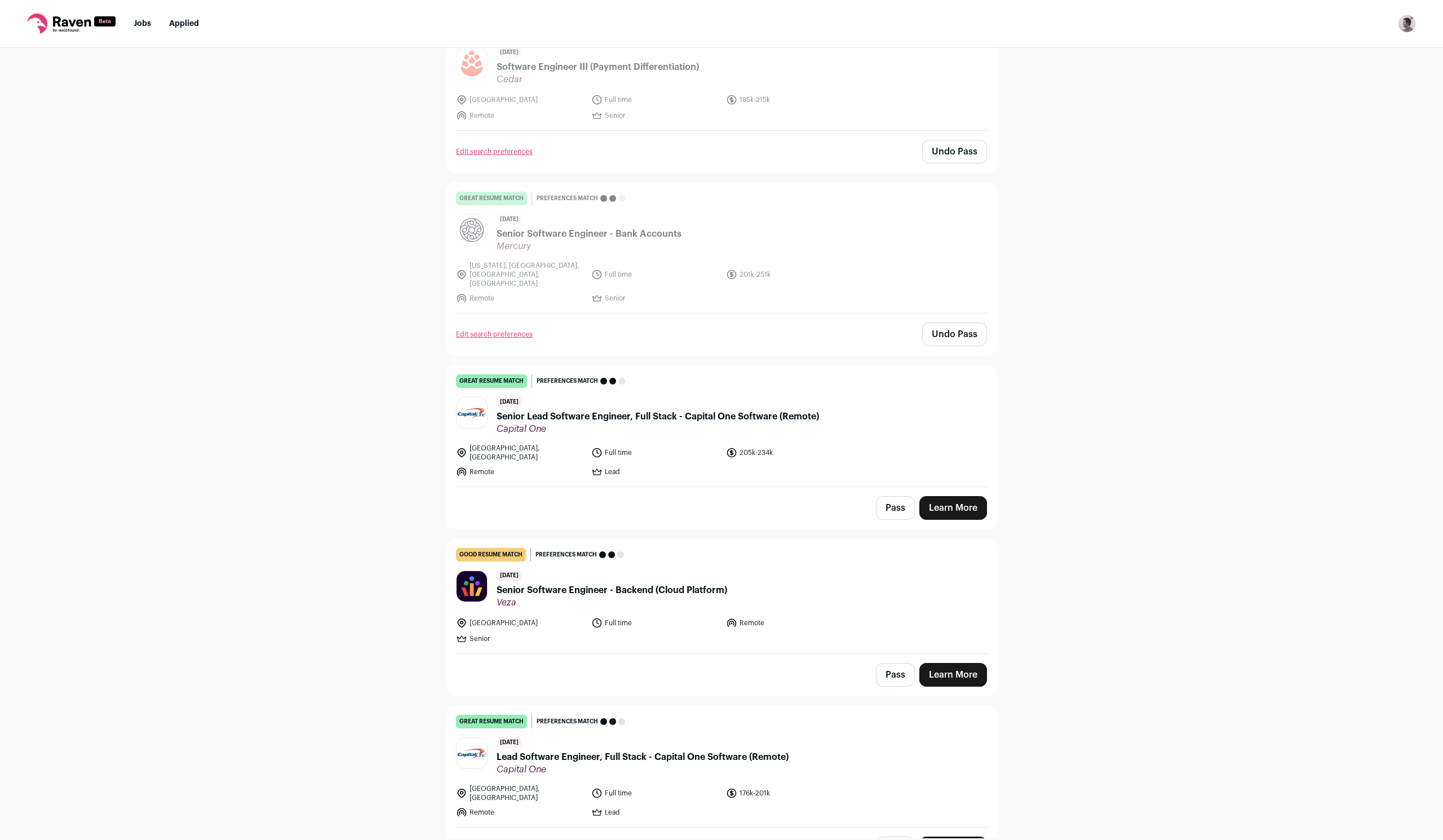
click at [895, 496] on button "Pass" at bounding box center [895, 508] width 39 height 24
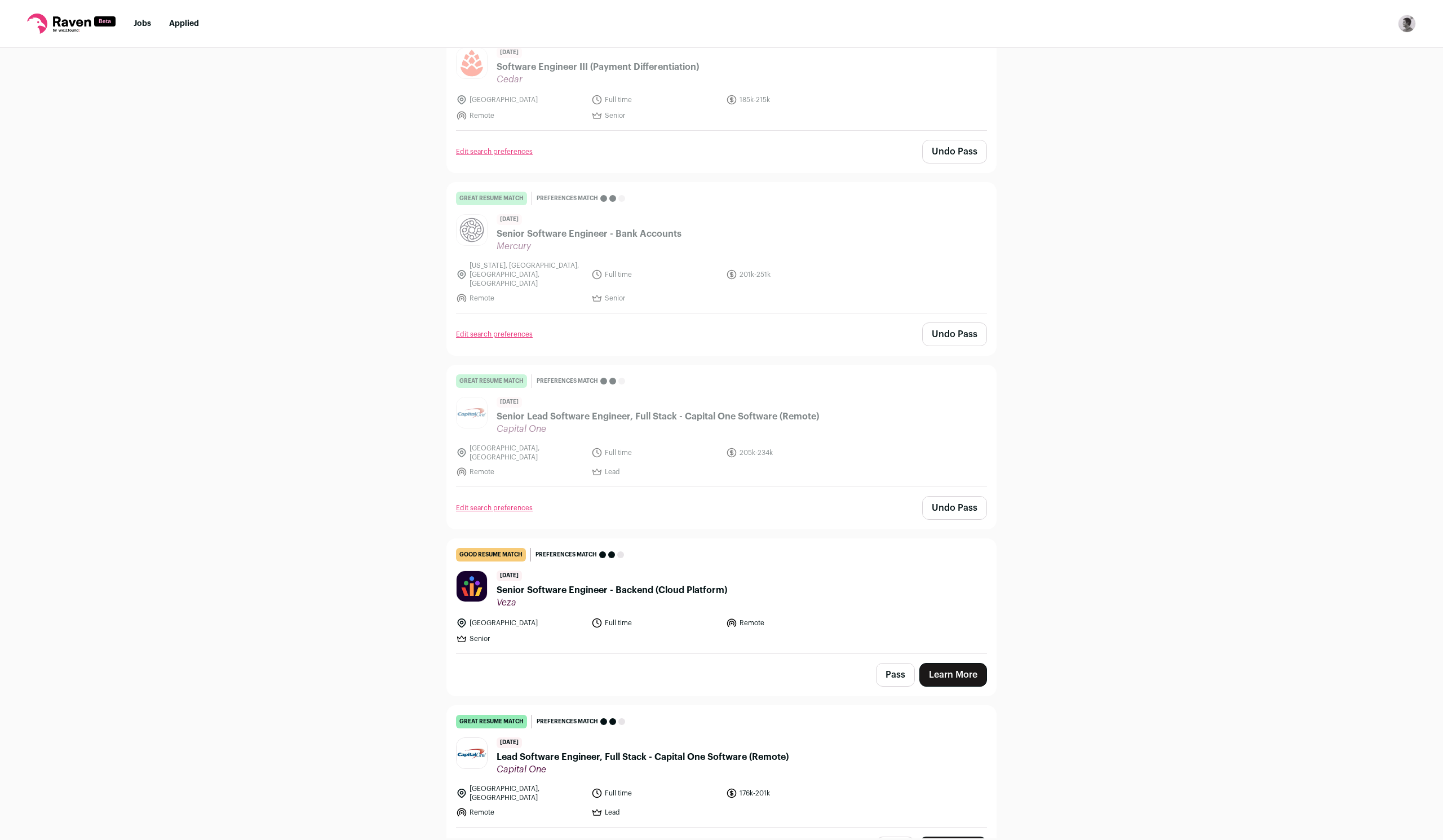
click at [899, 663] on button "Pass" at bounding box center [895, 674] width 39 height 24
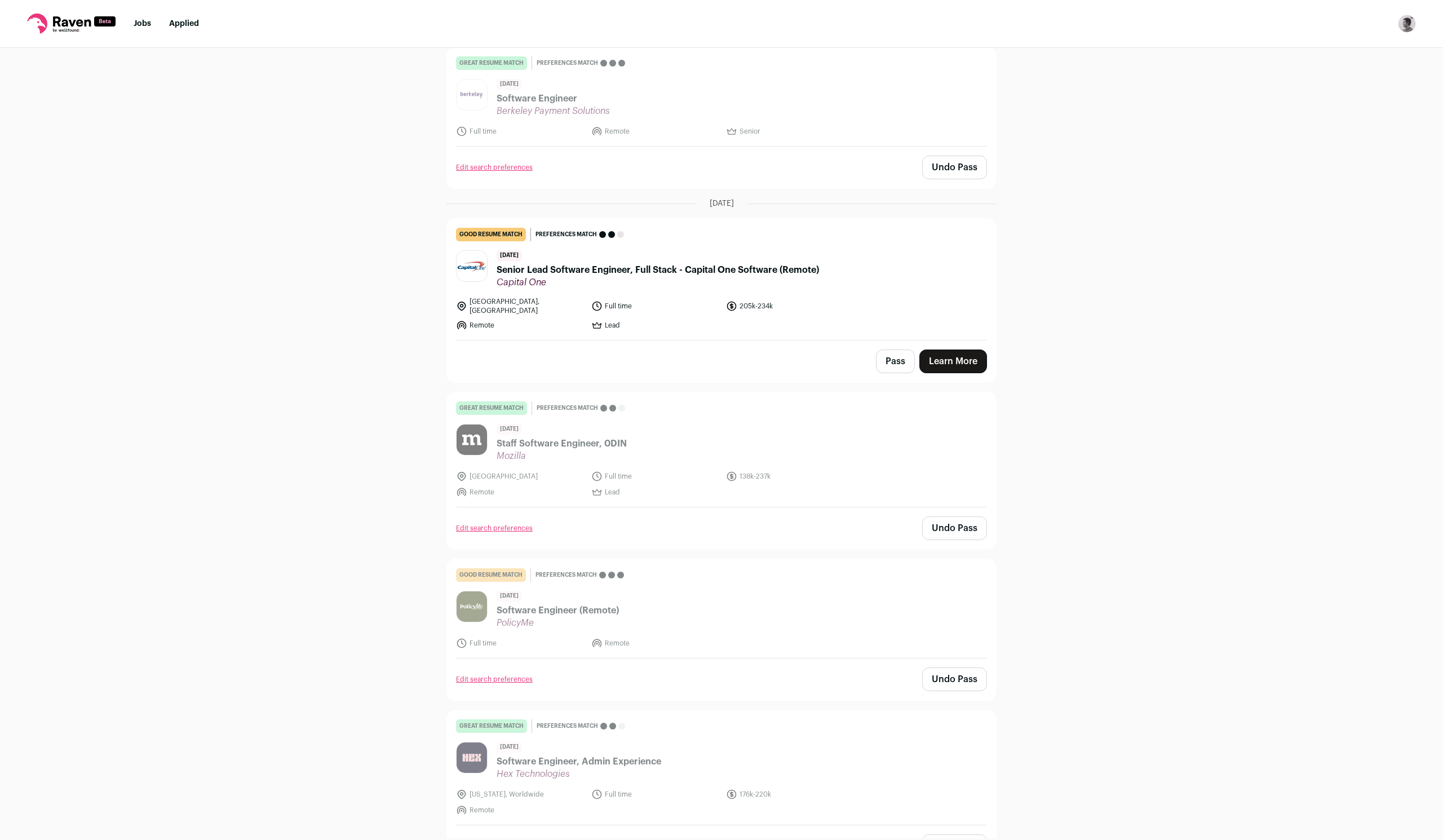
scroll to position [0, 0]
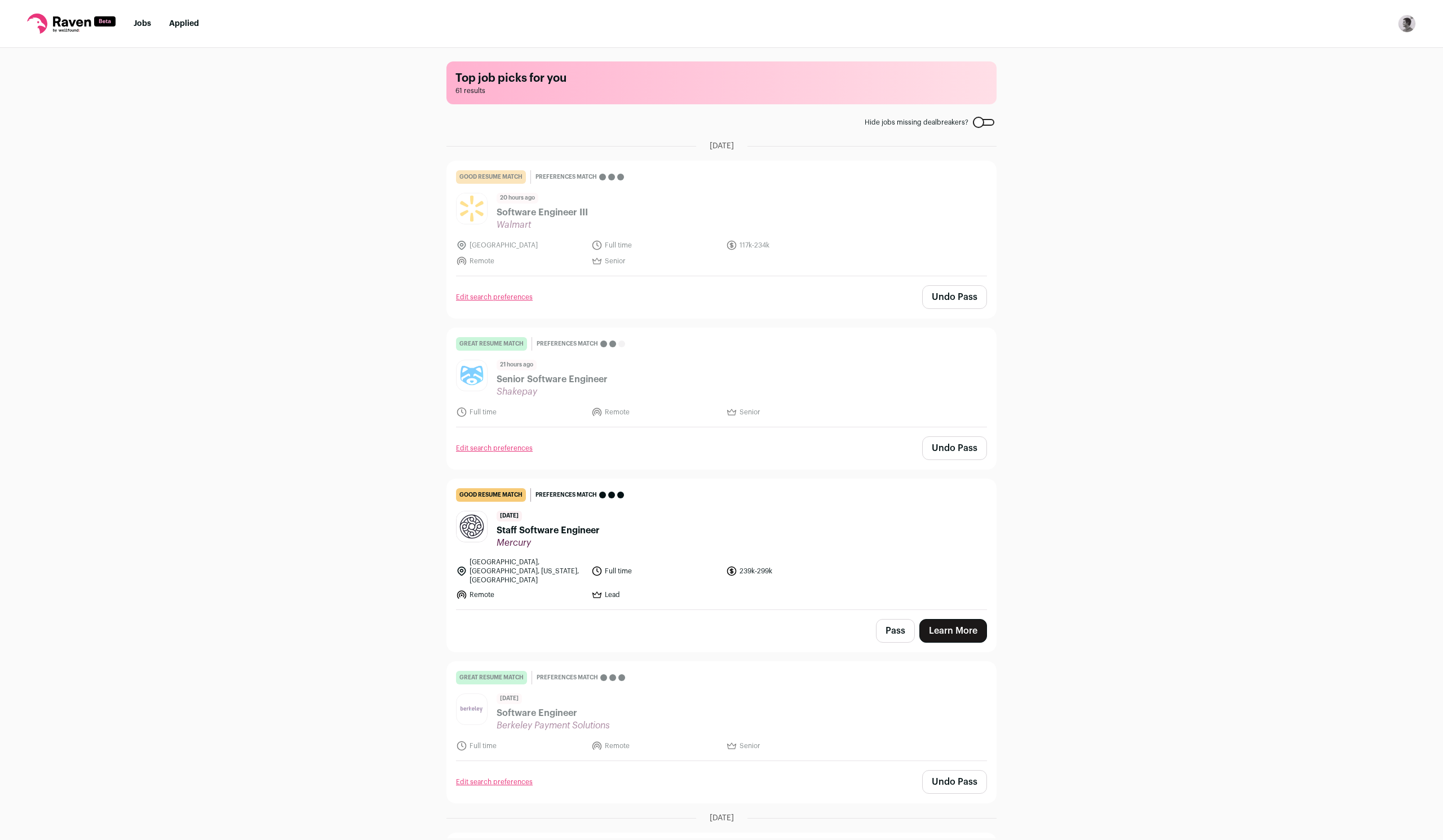
click at [1343, 80] on div "Top job picks for you 61 results Hide jobs missing dealbreakers? September 18th…" at bounding box center [722, 443] width 1443 height 790
click at [1310, 92] on div "Top job picks for you 61 results Hide jobs missing dealbreakers? September 18th…" at bounding box center [722, 443] width 1443 height 790
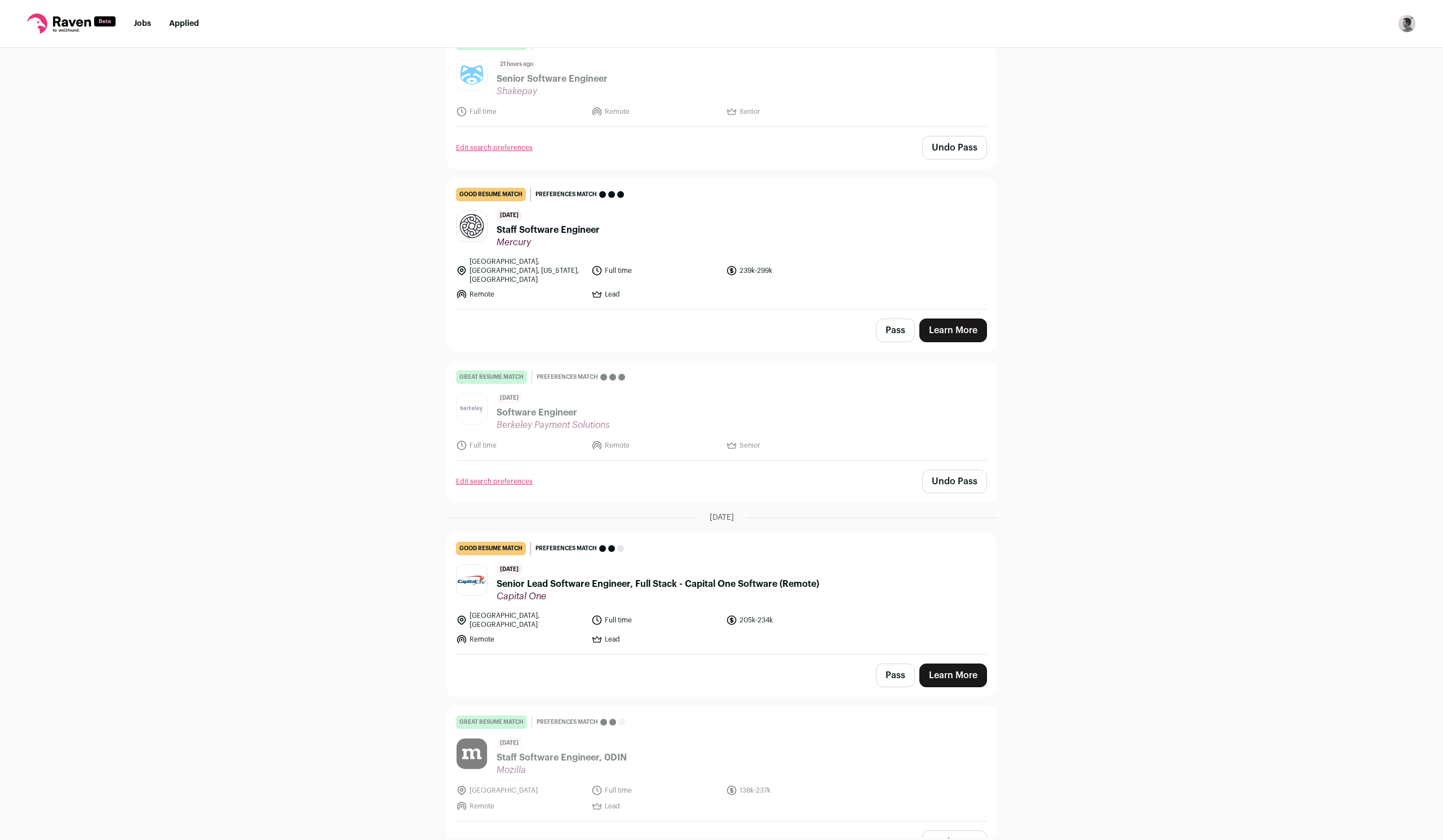
scroll to position [298, 0]
click at [519, 239] on span "Mercury" at bounding box center [548, 245] width 103 height 11
click at [574, 583] on span "Senior Lead Software Engineer, Full Stack - Capital One Software (Remote)" at bounding box center [657, 586] width 322 height 14
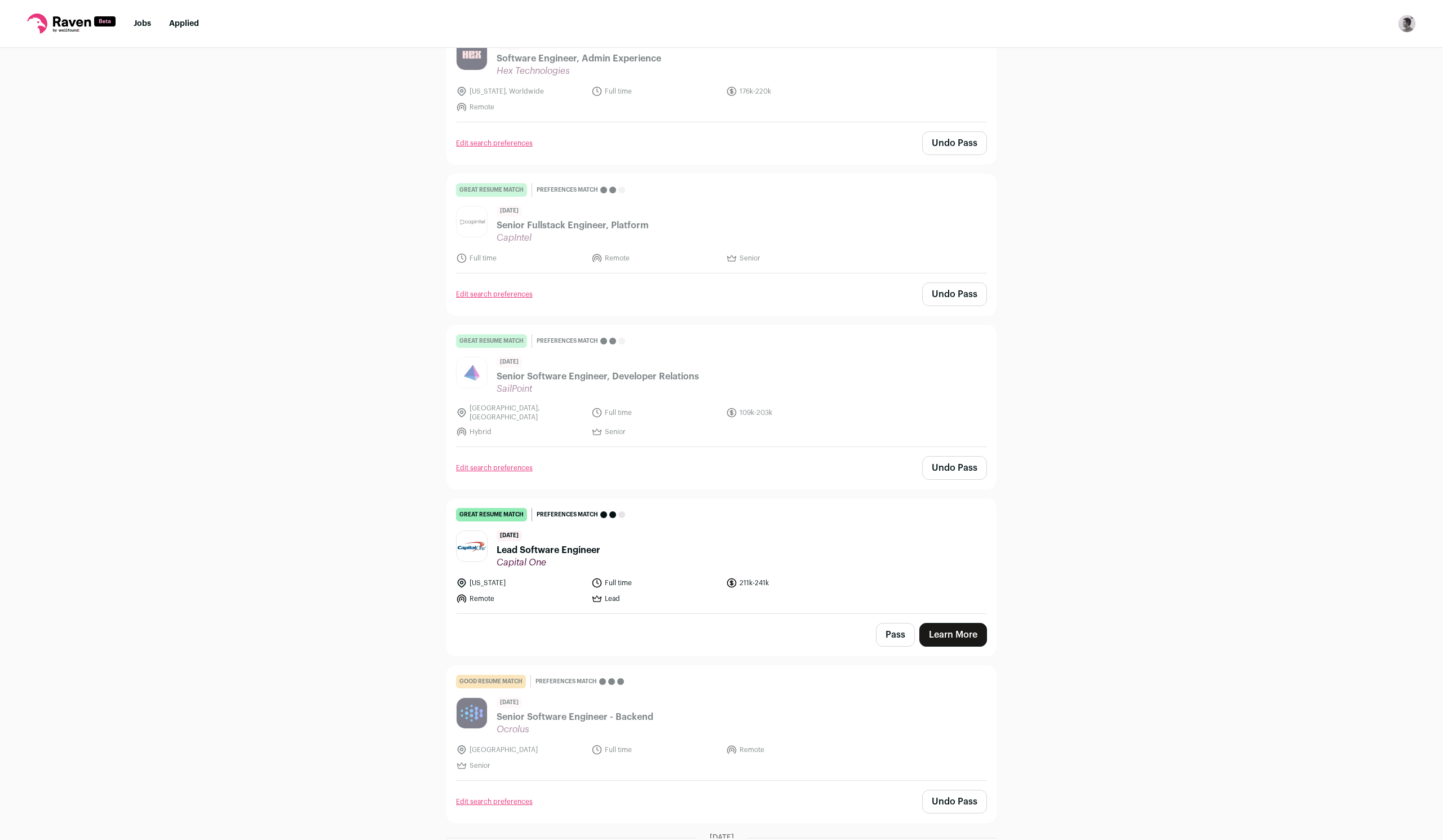
scroll to position [1364, 0]
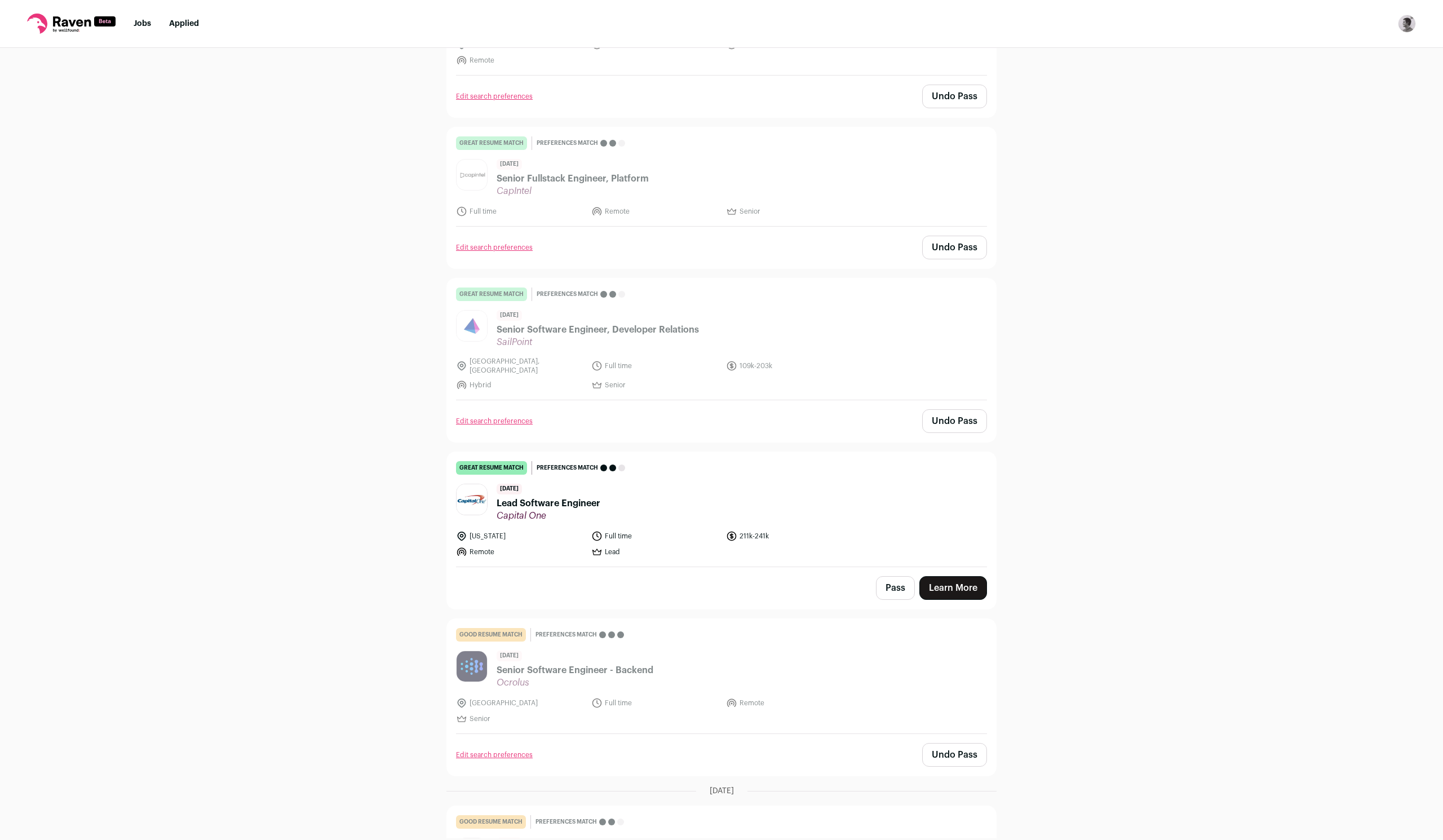
click at [567, 497] on span "Lead Software Engineer" at bounding box center [548, 503] width 104 height 14
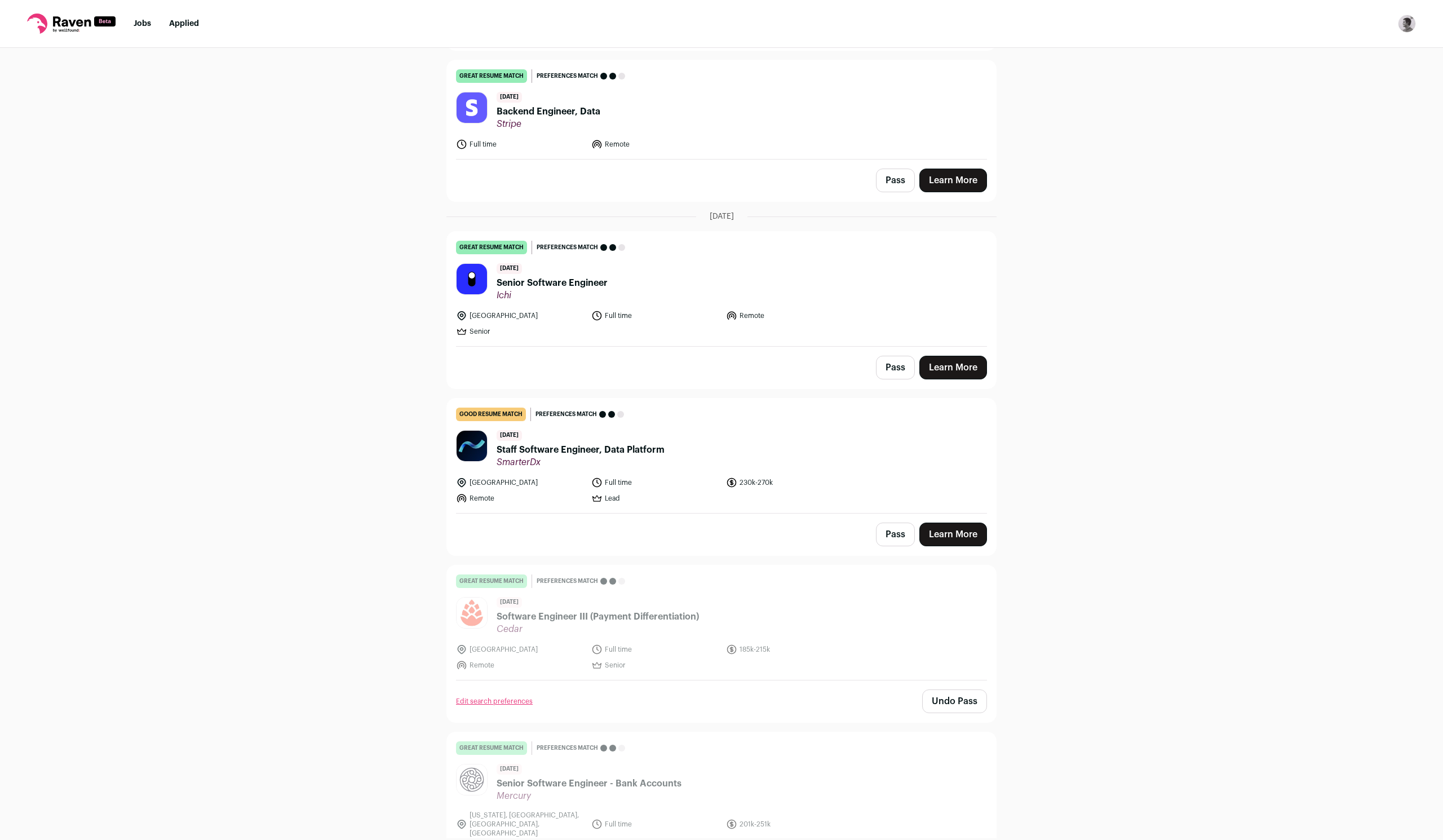
scroll to position [2968, 0]
click at [885, 356] on button "Pass" at bounding box center [895, 368] width 39 height 24
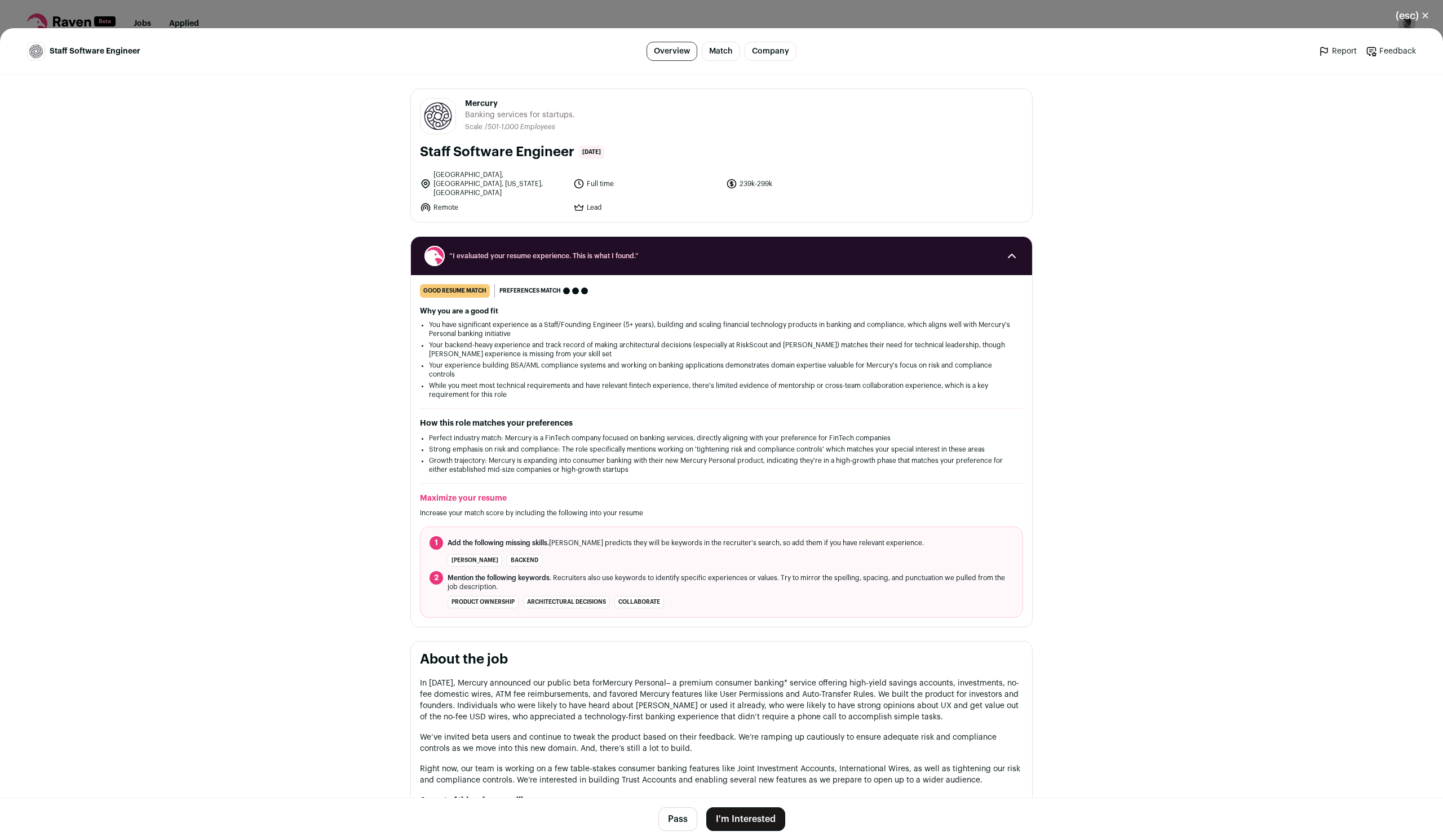
click at [723, 48] on link "Match" at bounding box center [721, 52] width 39 height 19
drag, startPoint x: 463, startPoint y: 102, endPoint x: 591, endPoint y: 114, distance: 128.6
click at [591, 114] on header "Mercury mercury.com Public / Private Private Valuation $3.5B Company size 501-1…" at bounding box center [722, 116] width 603 height 36
copy div "Mercury Banking services for startups."
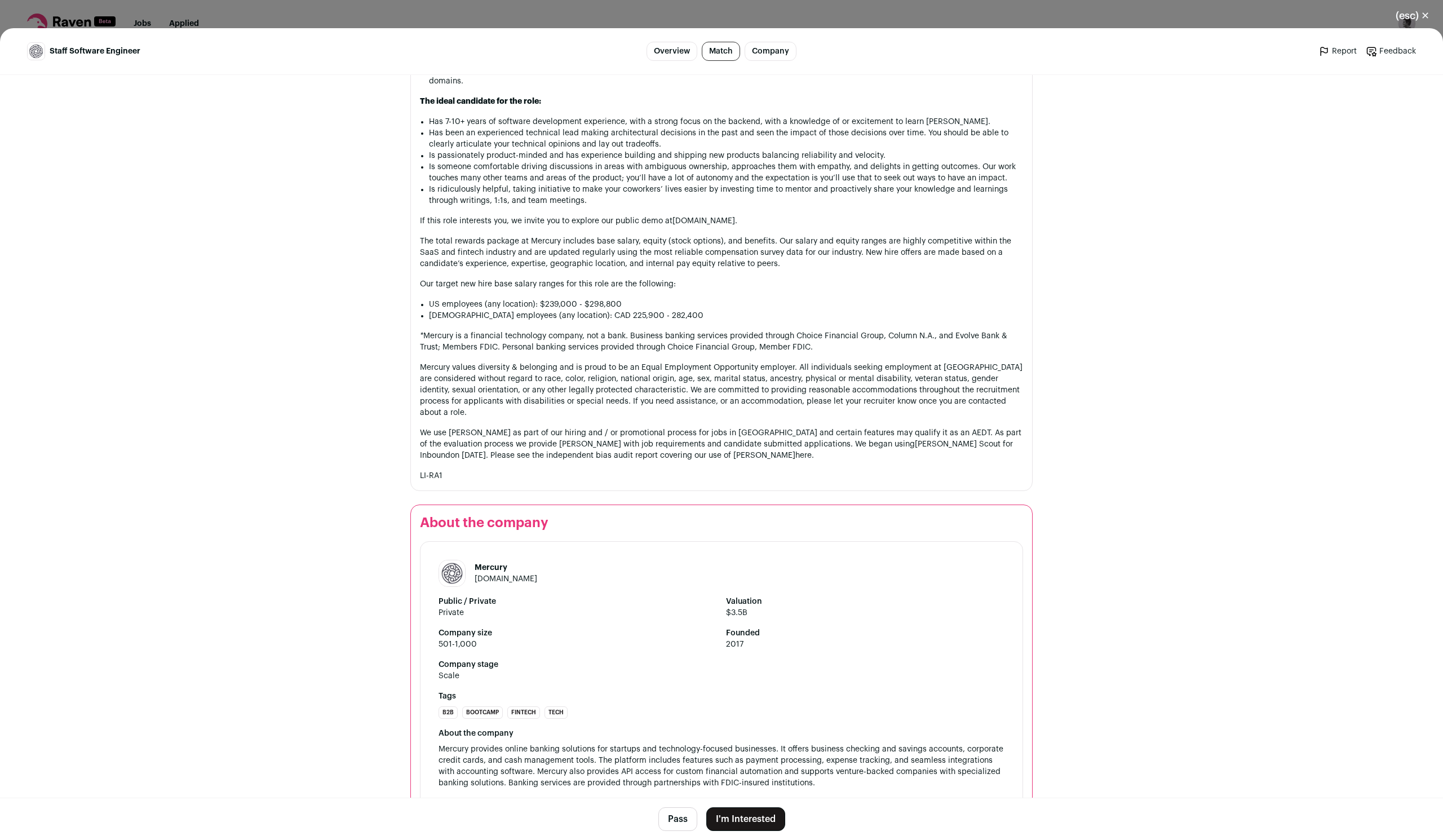
scroll to position [830, 0]
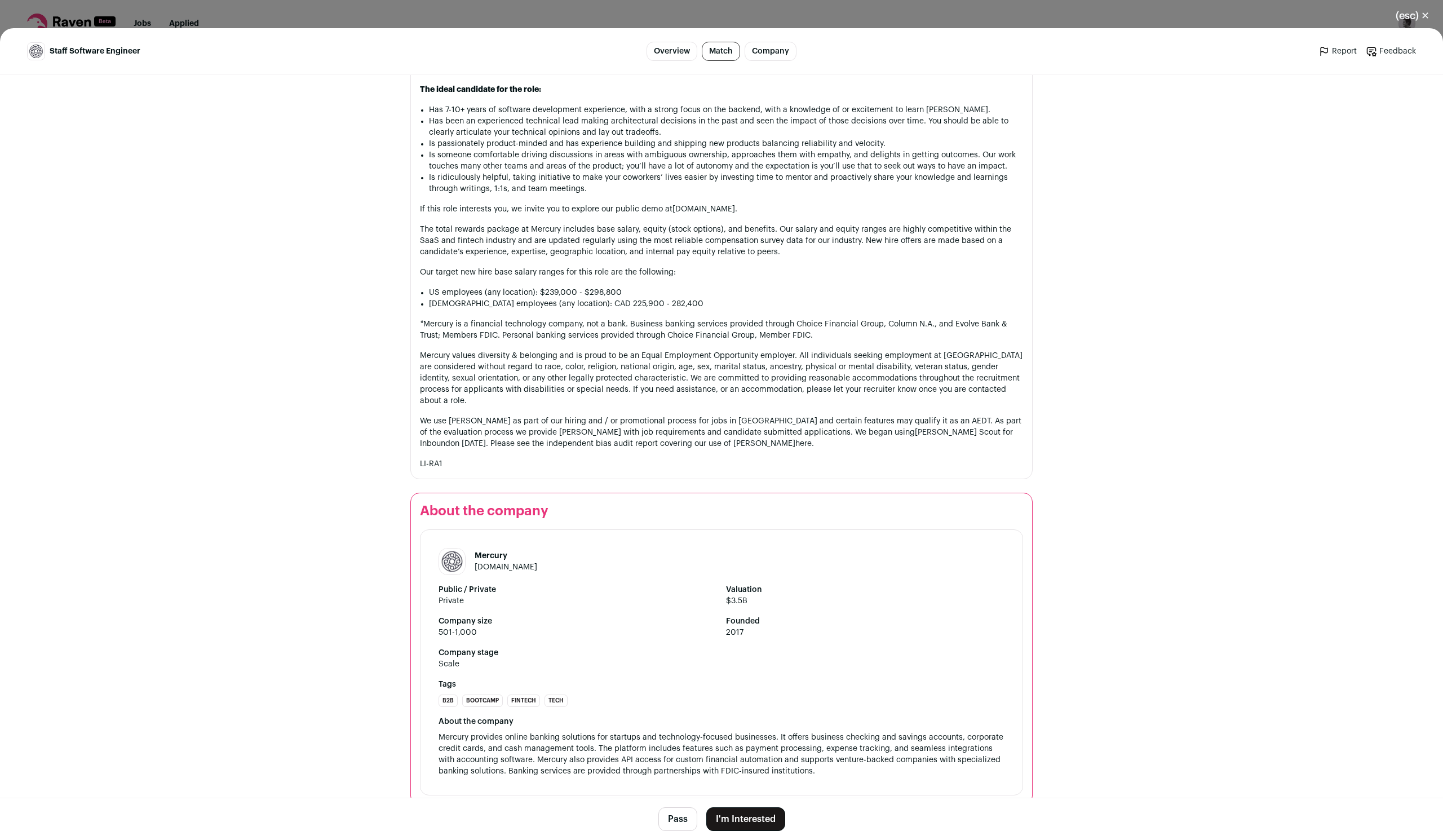
click at [729, 814] on button "I'm Interested" at bounding box center [745, 819] width 79 height 24
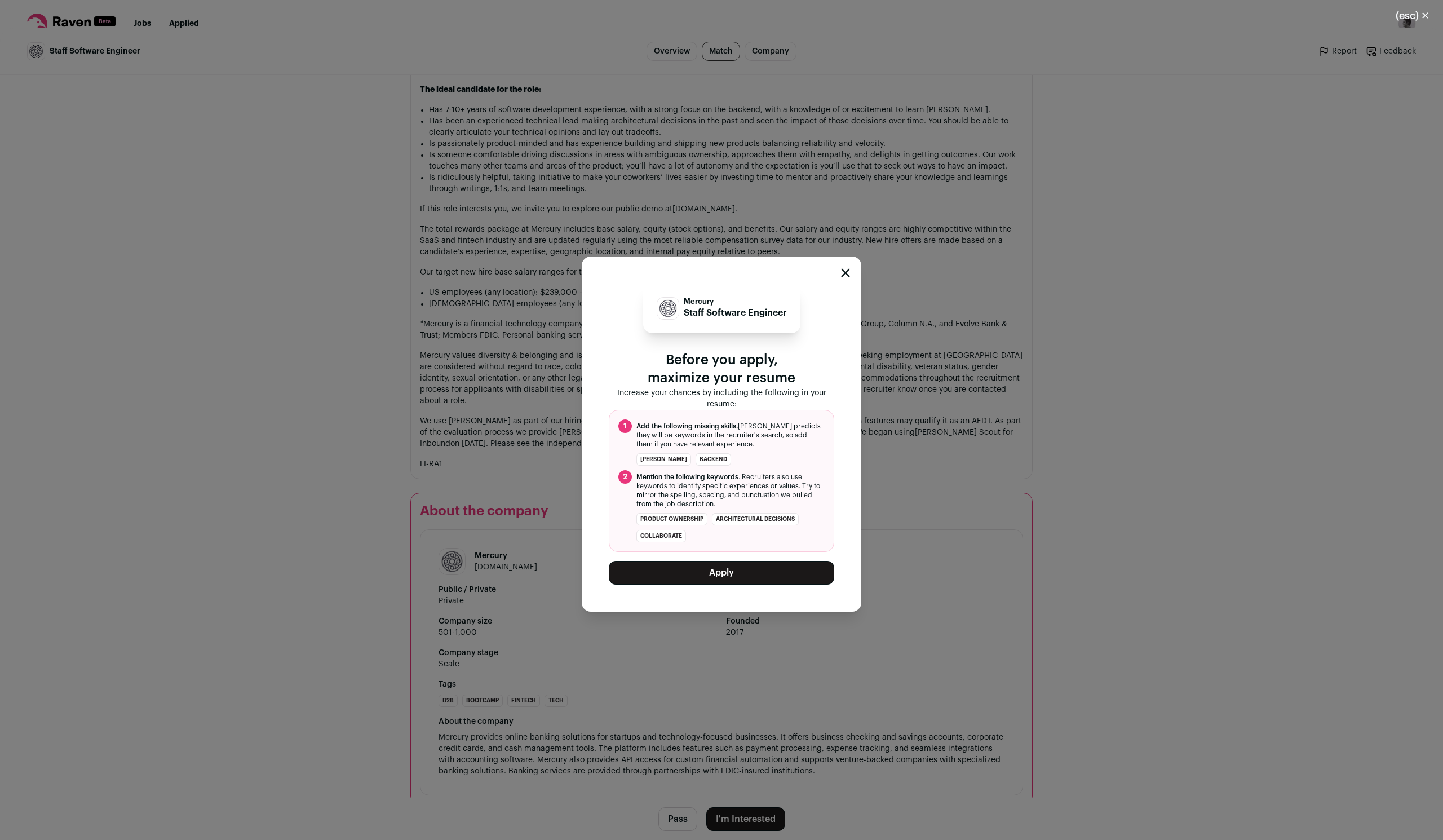
click at [744, 572] on button "Apply" at bounding box center [722, 572] width 226 height 24
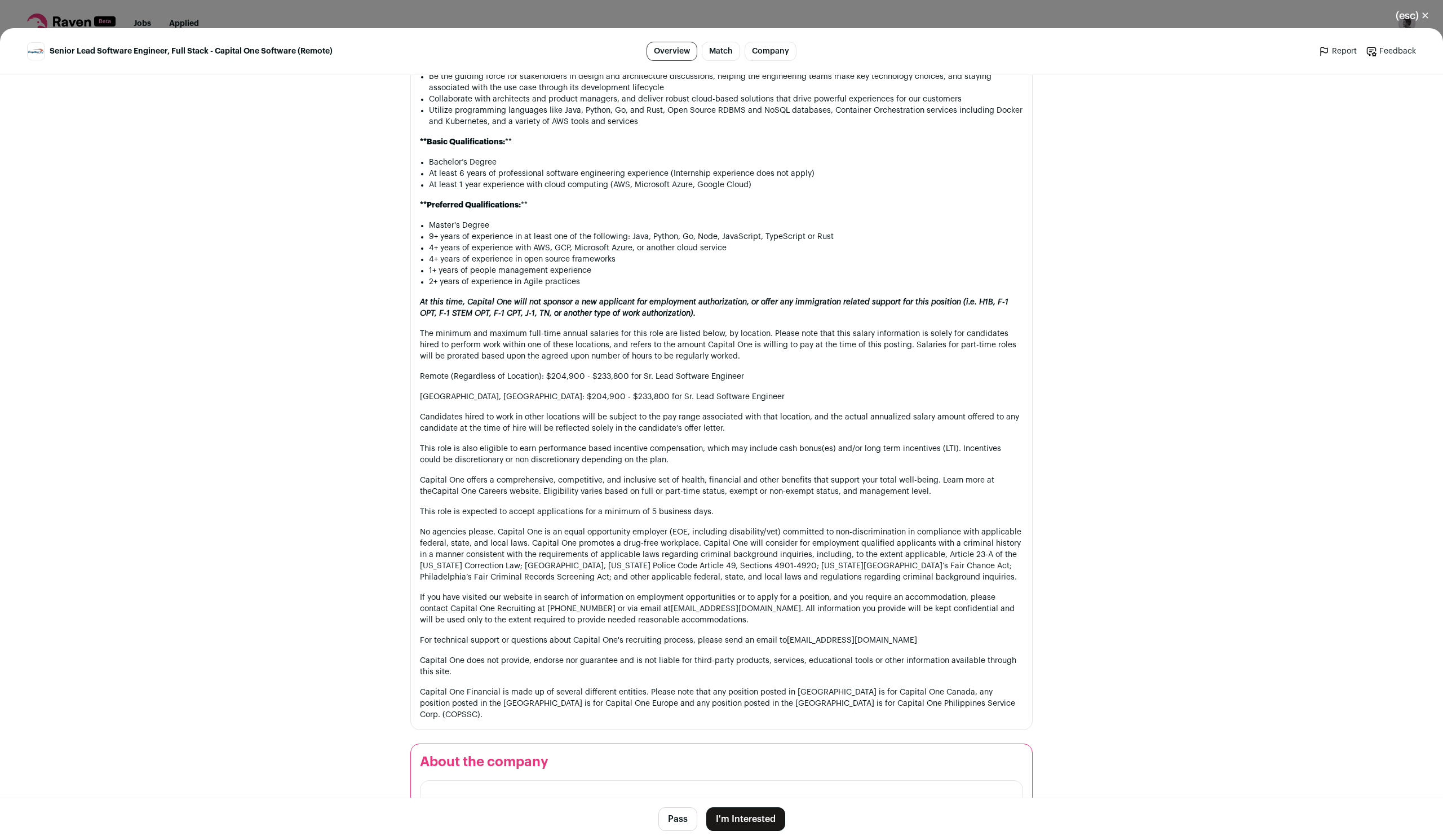
scroll to position [844, 0]
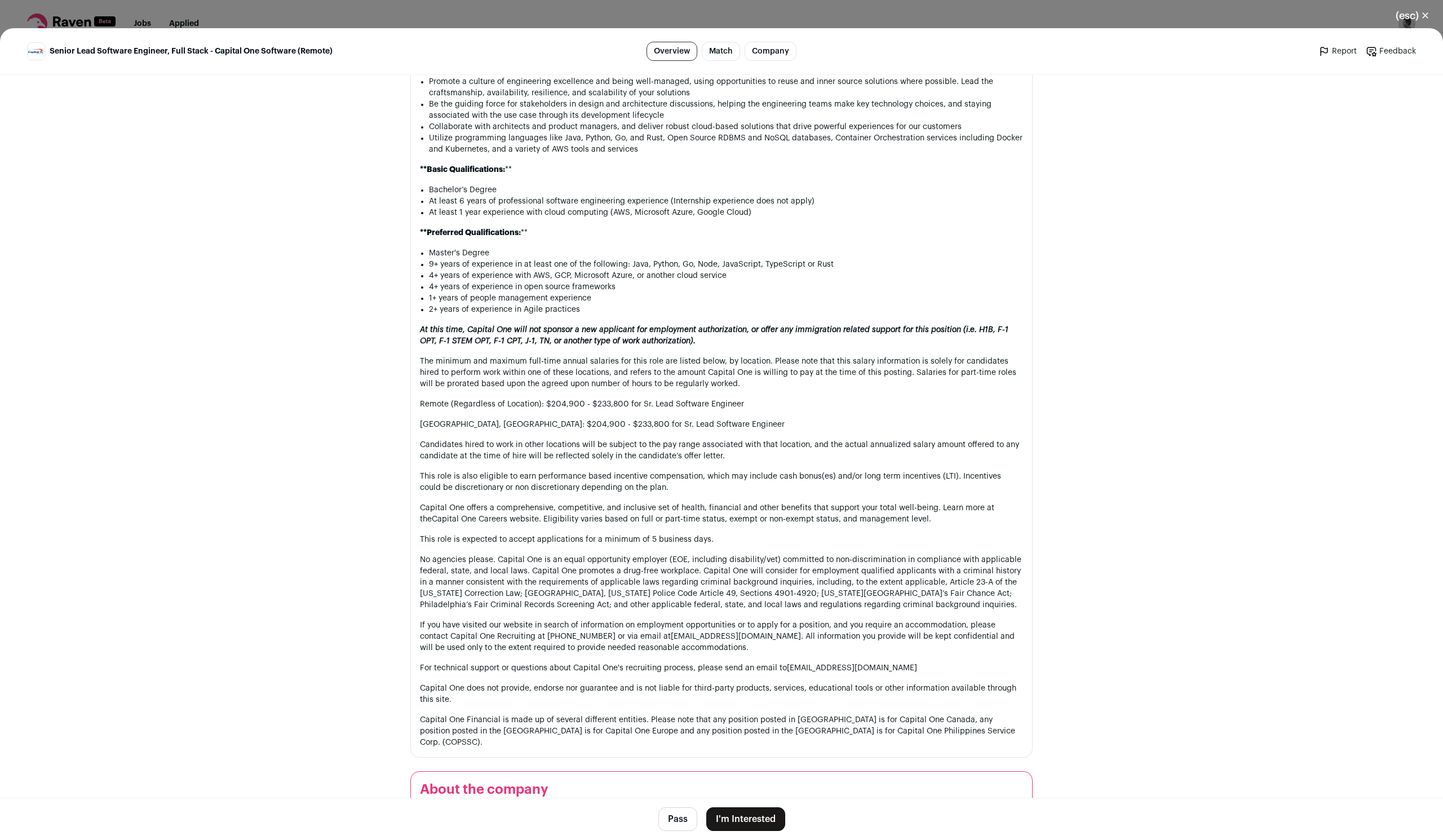
click at [758, 824] on button "I'm Interested" at bounding box center [745, 819] width 79 height 24
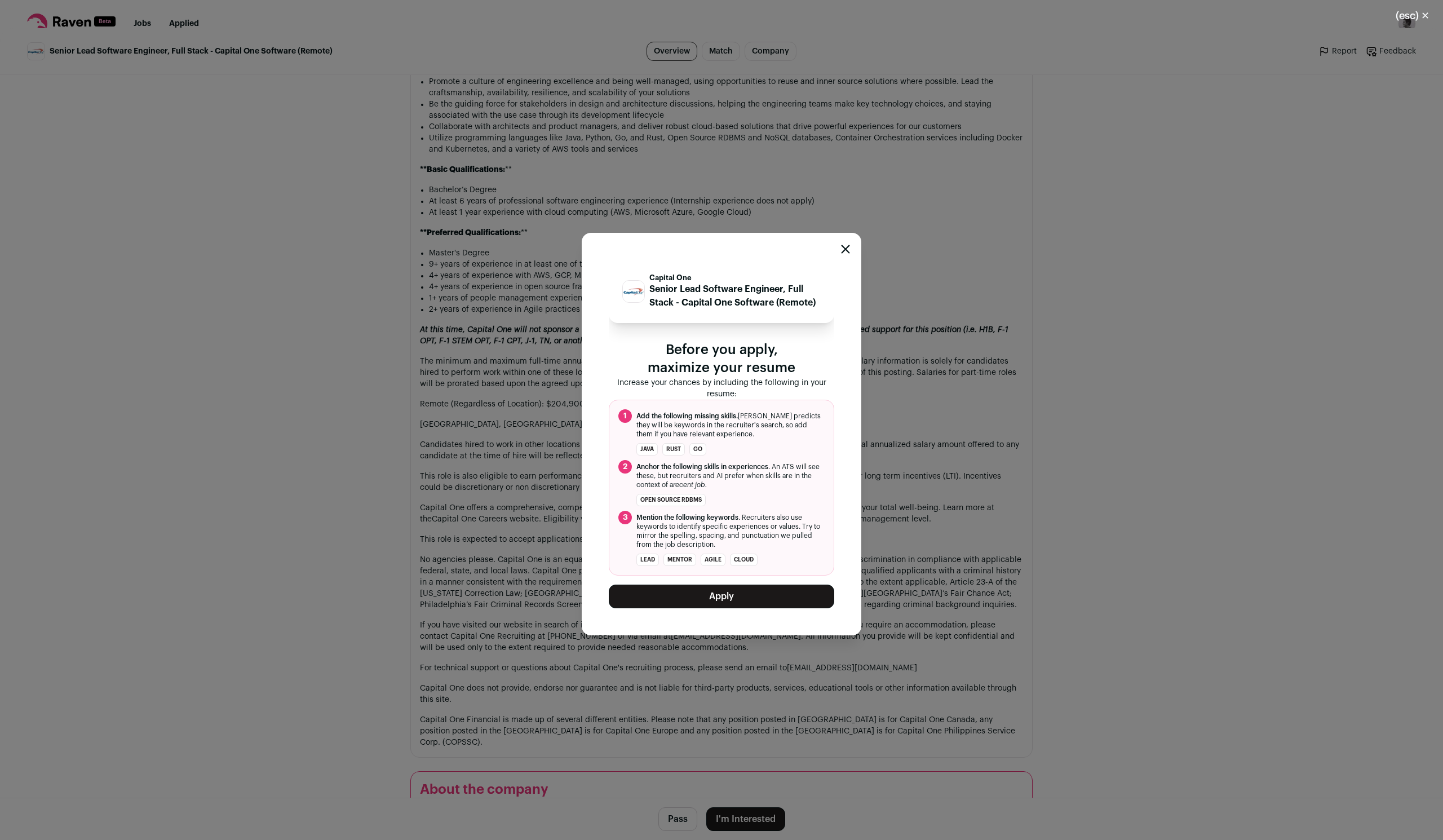
click at [761, 596] on button "Apply" at bounding box center [722, 596] width 226 height 24
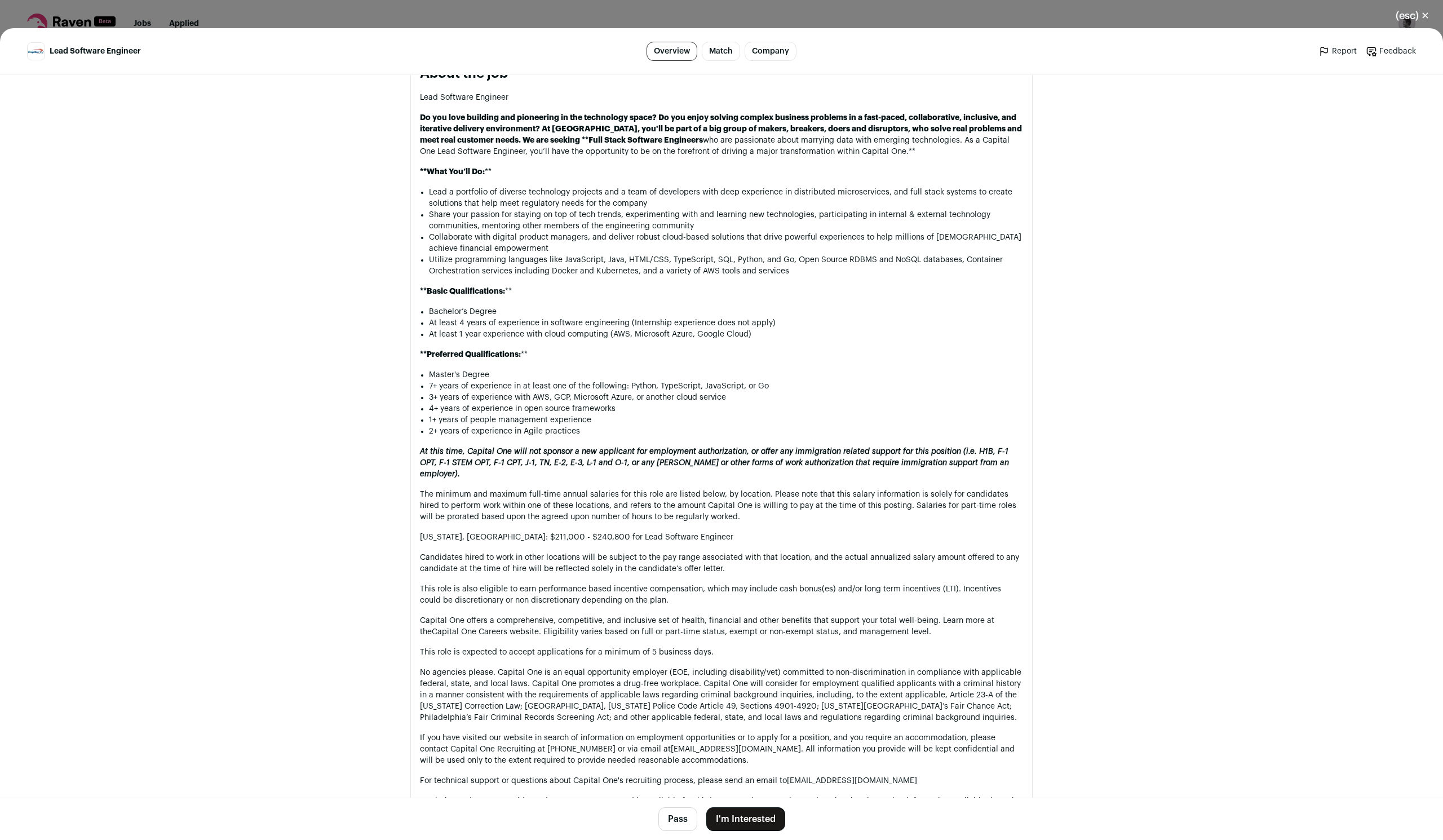
scroll to position [580, 0]
